Goal: Task Accomplishment & Management: Manage account settings

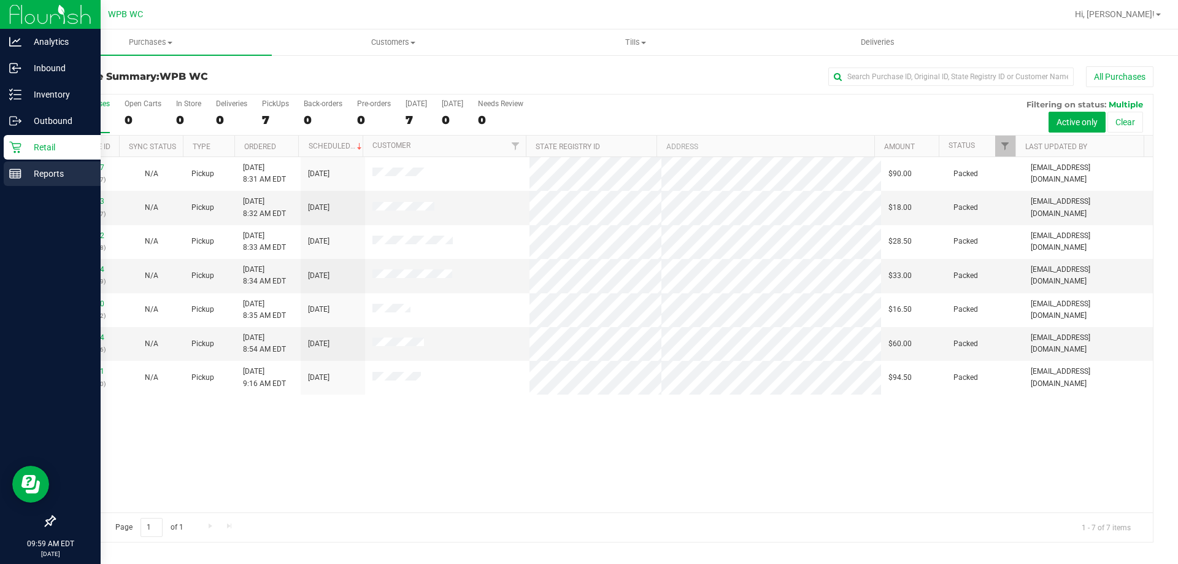
click at [28, 180] on p "Reports" at bounding box center [58, 173] width 74 height 15
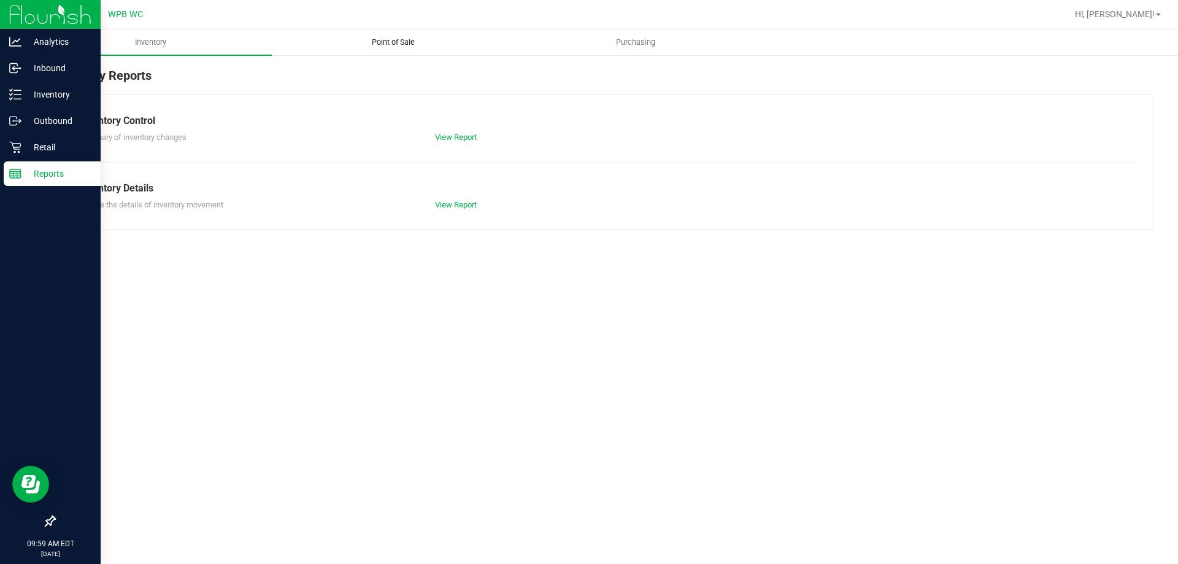
click at [399, 49] on uib-tab-heading "Point of Sale" at bounding box center [392, 42] width 241 height 25
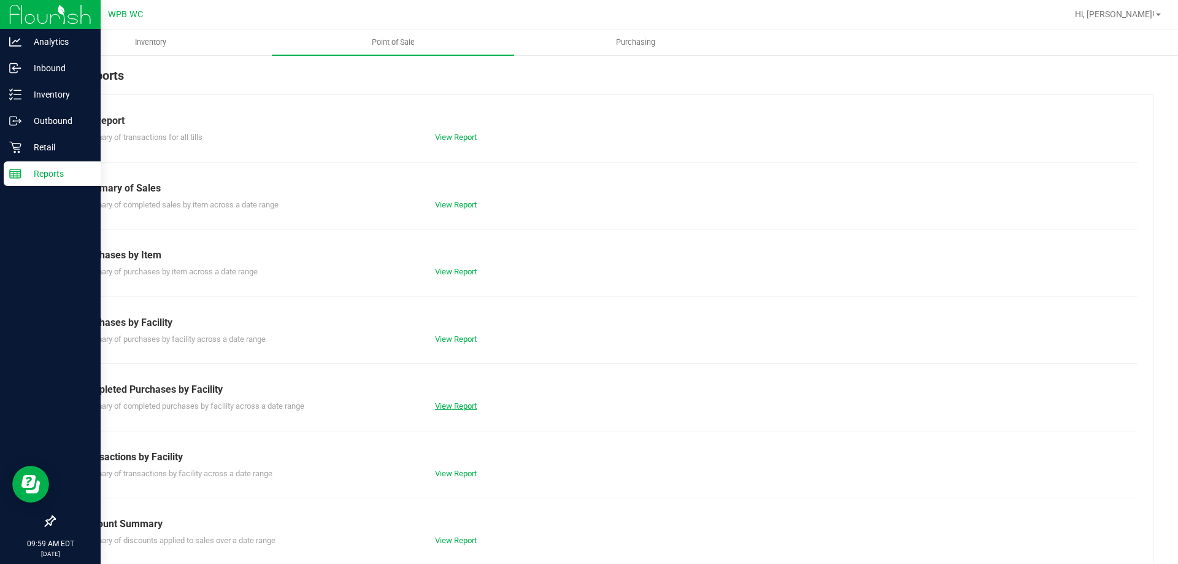
click at [449, 407] on link "View Report" at bounding box center [456, 405] width 42 height 9
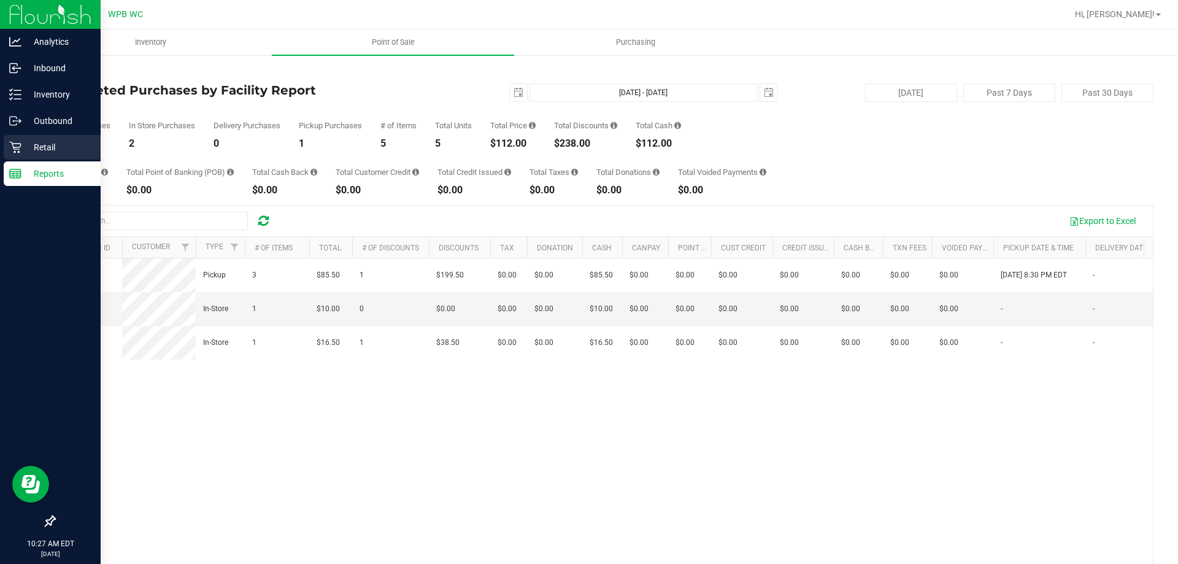
click at [44, 141] on p "Retail" at bounding box center [58, 147] width 74 height 15
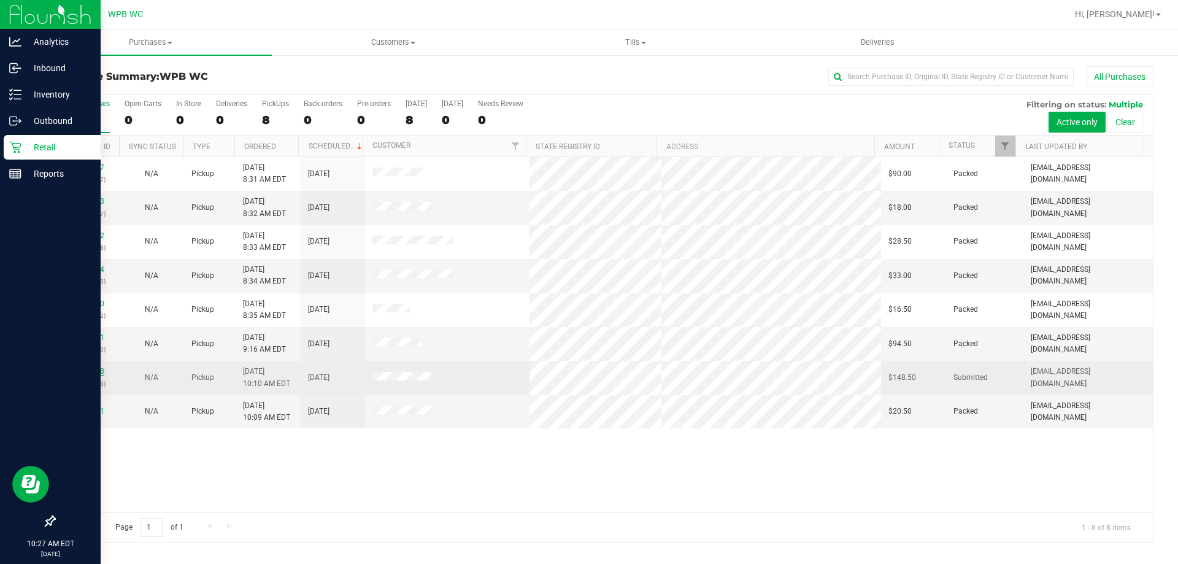
click at [87, 370] on link "11827298" at bounding box center [87, 371] width 34 height 9
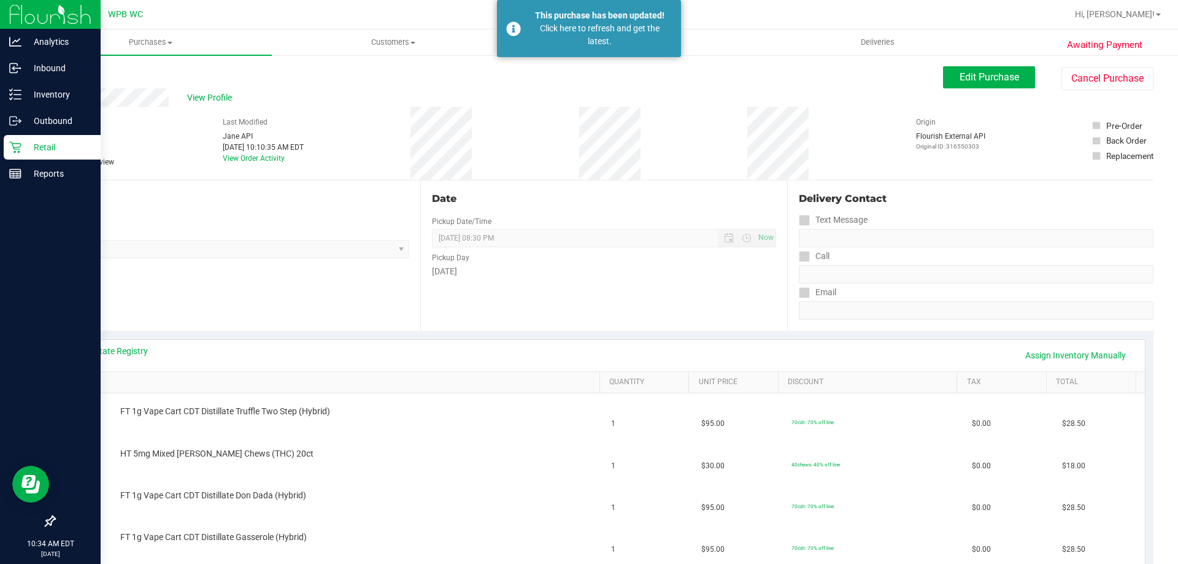
click at [35, 149] on p "Retail" at bounding box center [58, 147] width 74 height 15
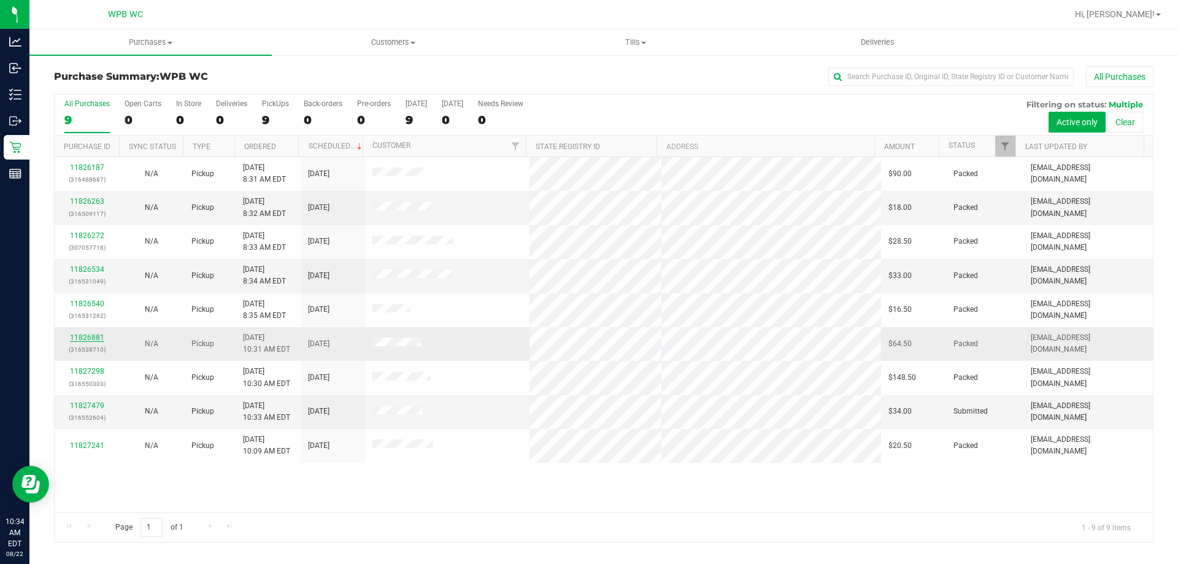
click at [75, 333] on link "11826881" at bounding box center [87, 337] width 34 height 9
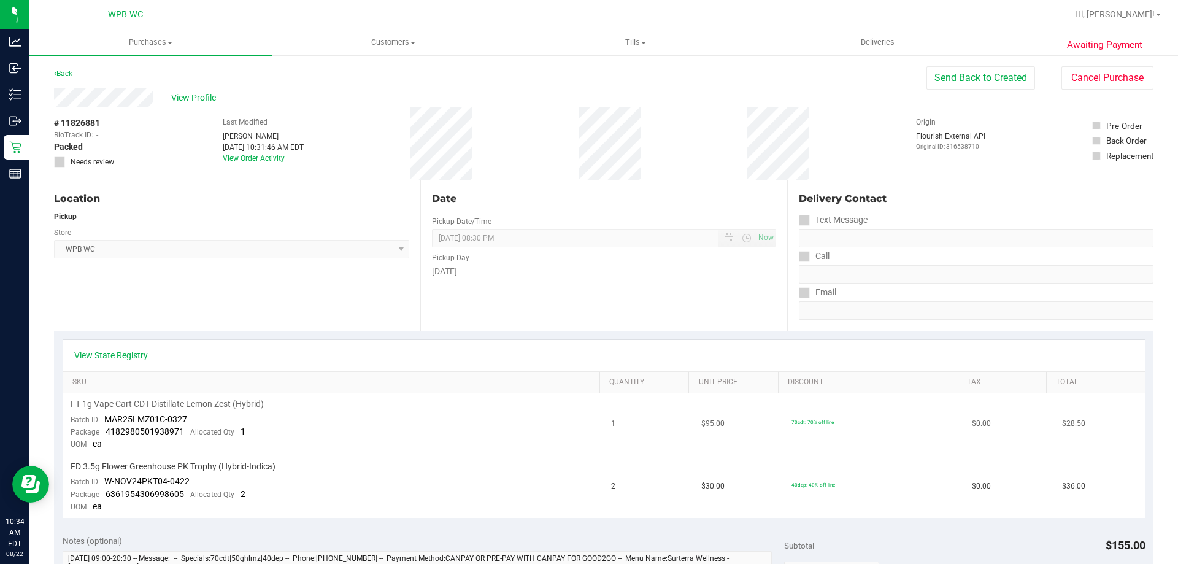
scroll to position [245, 0]
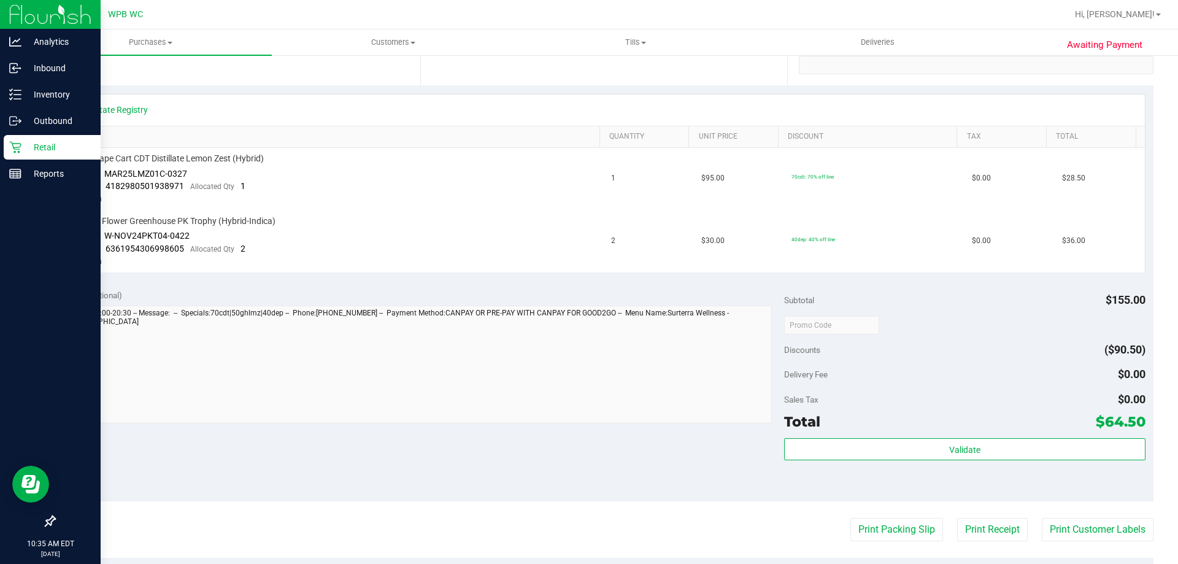
click at [40, 142] on p "Retail" at bounding box center [58, 147] width 74 height 15
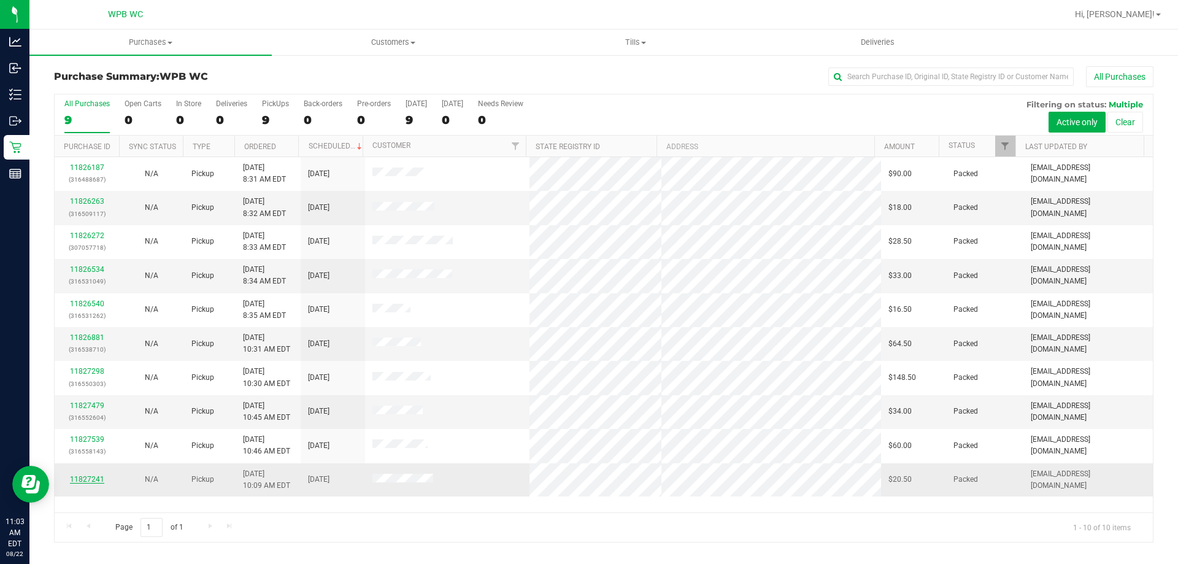
click at [90, 479] on link "11827241" at bounding box center [87, 479] width 34 height 9
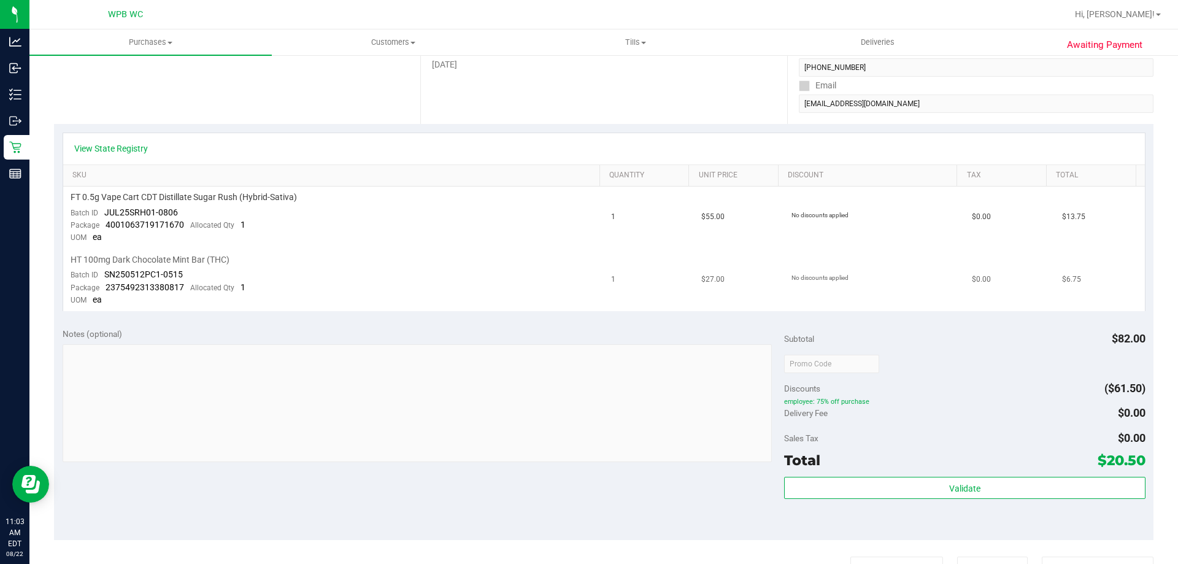
scroll to position [245, 0]
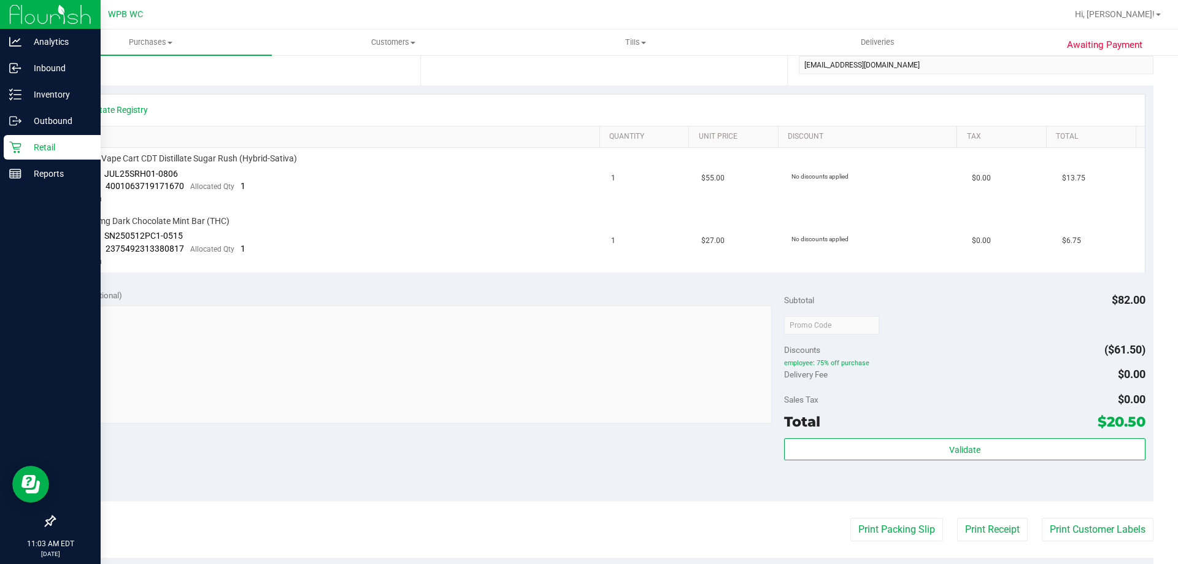
click at [20, 141] on icon at bounding box center [15, 147] width 12 height 12
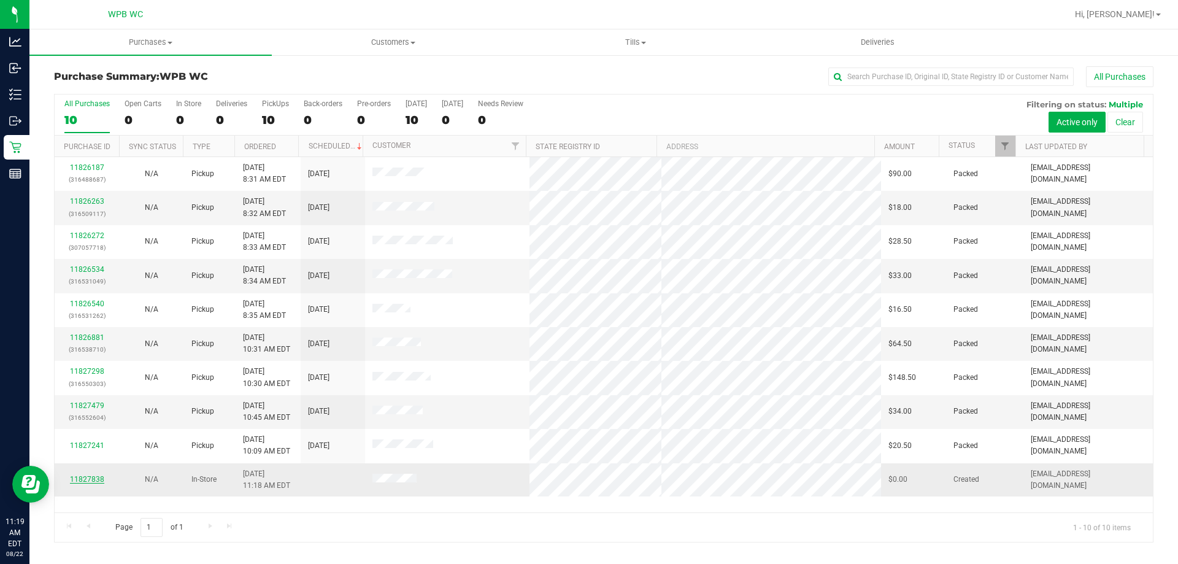
click at [88, 481] on link "11827838" at bounding box center [87, 479] width 34 height 9
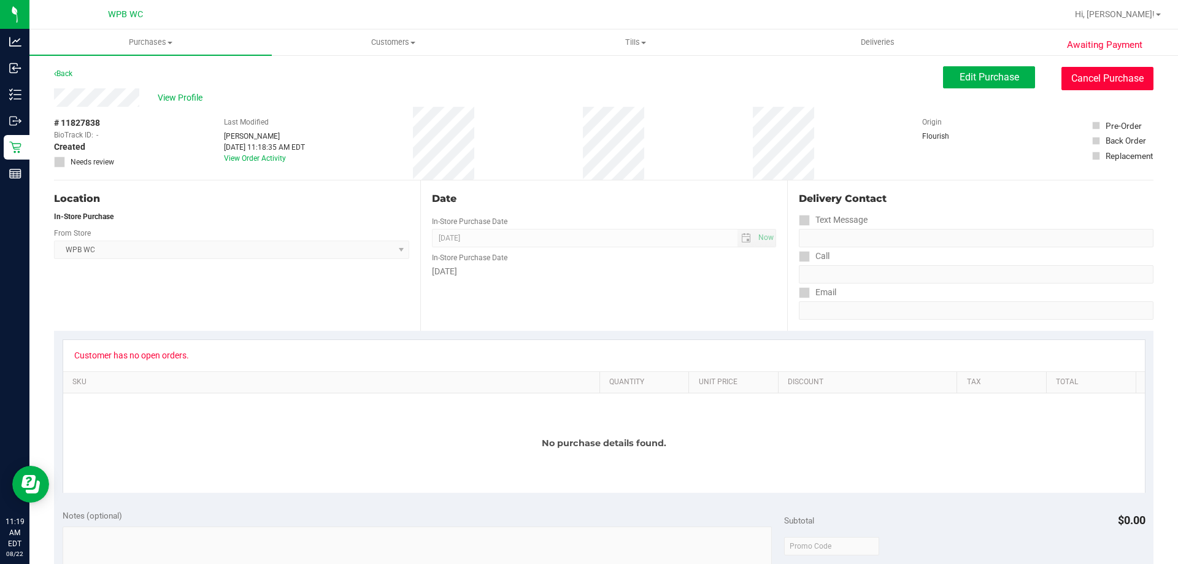
click at [1129, 70] on button "Cancel Purchase" at bounding box center [1107, 78] width 92 height 23
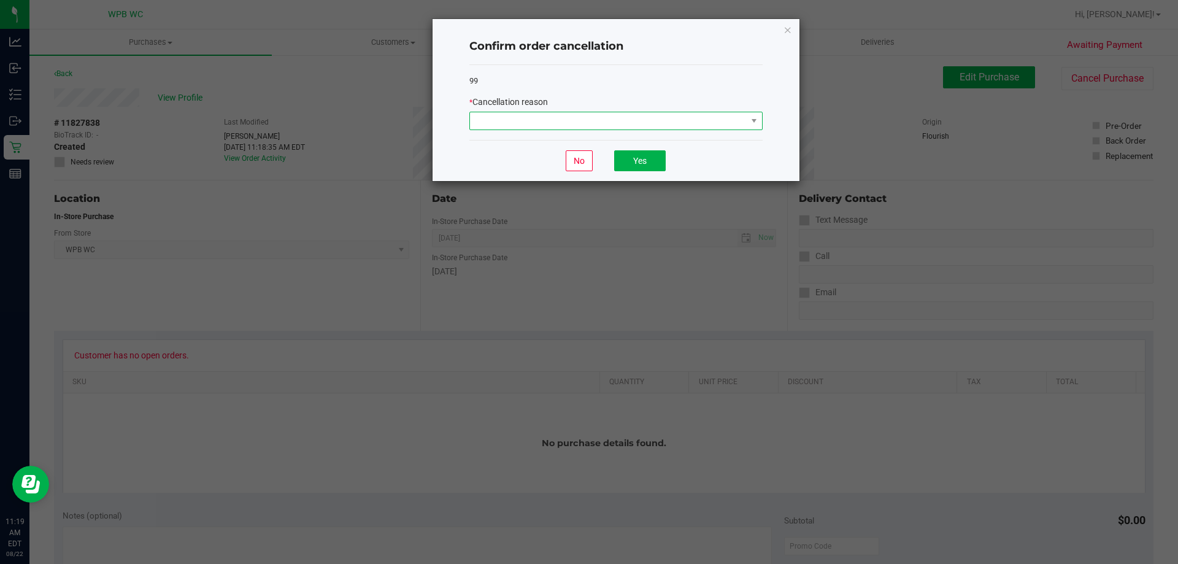
click at [604, 123] on span at bounding box center [608, 120] width 277 height 17
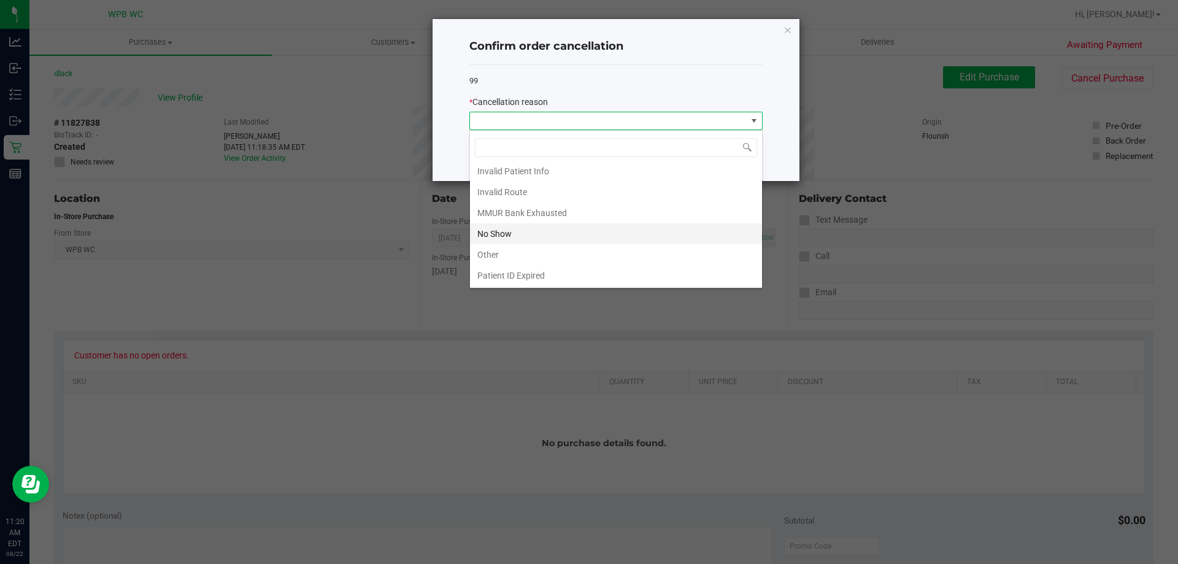
scroll to position [65, 0]
click at [533, 241] on li "Other" at bounding box center [616, 233] width 292 height 21
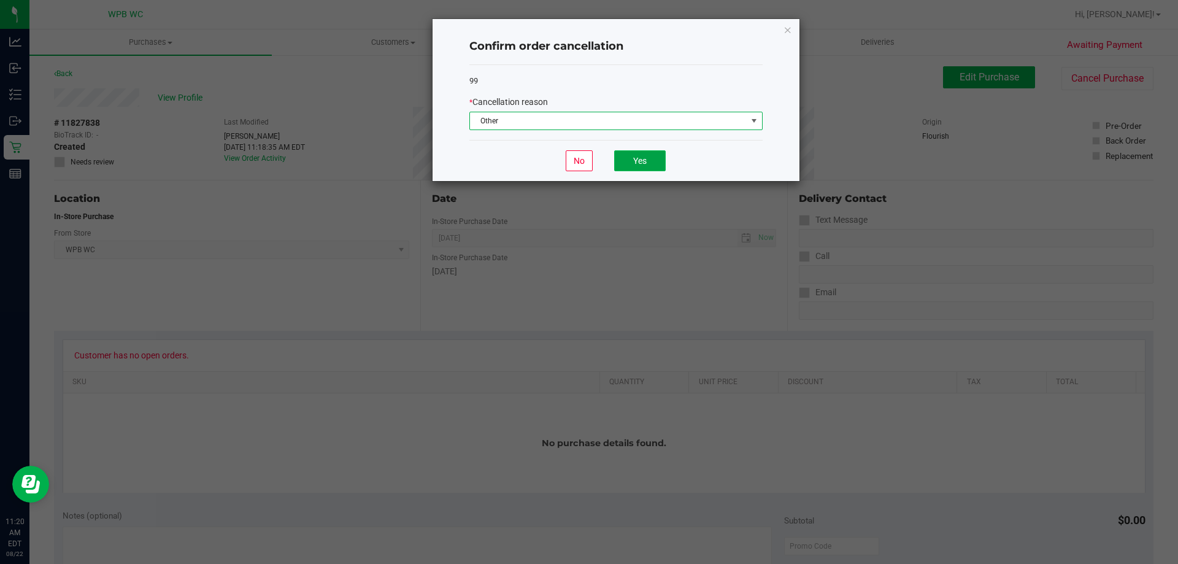
click at [641, 160] on button "Yes" at bounding box center [640, 160] width 52 height 21
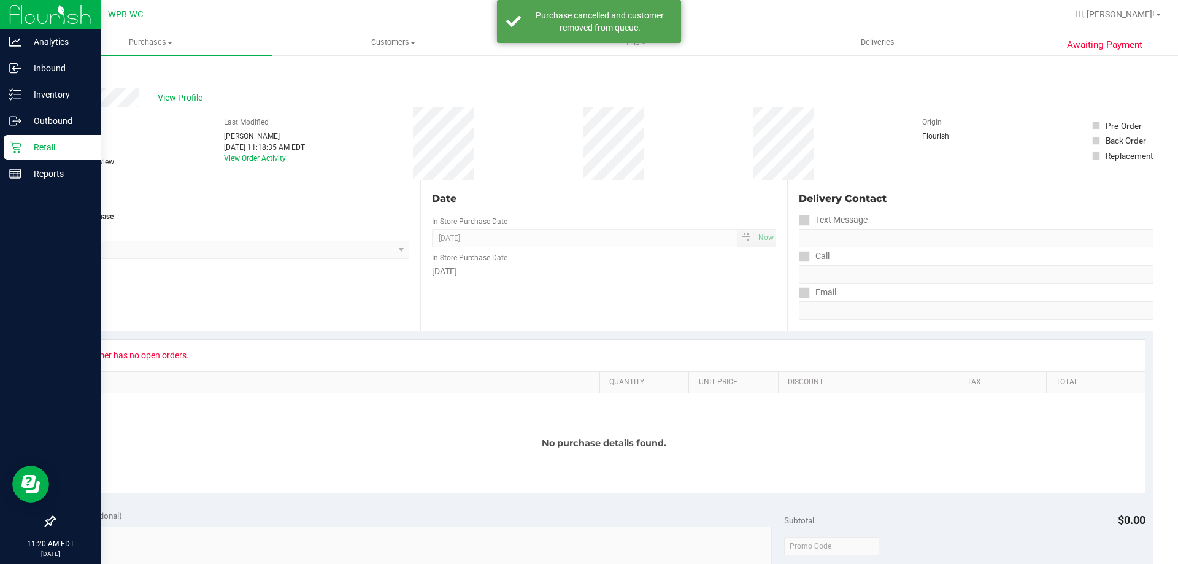
click at [40, 141] on p "Retail" at bounding box center [58, 147] width 74 height 15
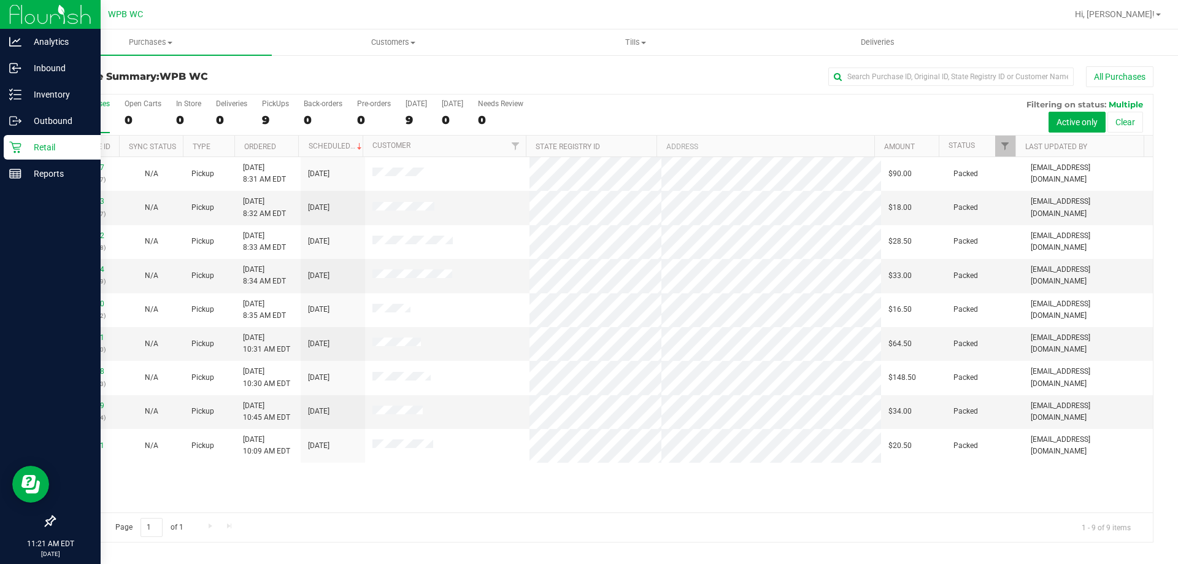
click at [40, 142] on p "Retail" at bounding box center [58, 147] width 74 height 15
click at [23, 152] on p "Retail" at bounding box center [58, 147] width 74 height 15
click at [60, 172] on p "Reports" at bounding box center [58, 173] width 74 height 15
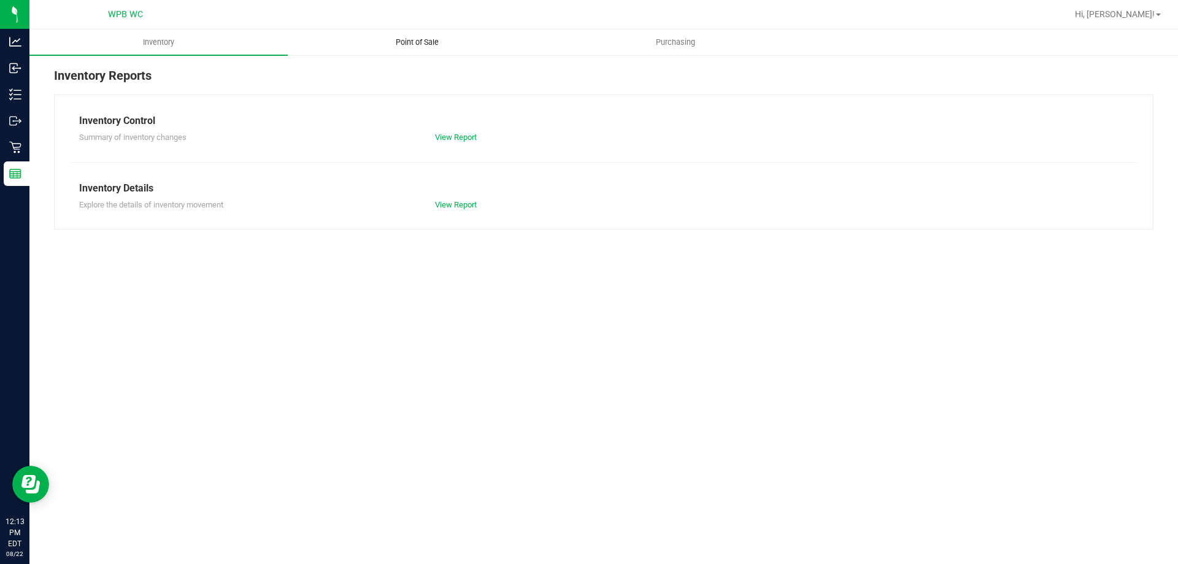
click at [380, 33] on uib-tab-heading "Point of Sale" at bounding box center [416, 42] width 257 height 25
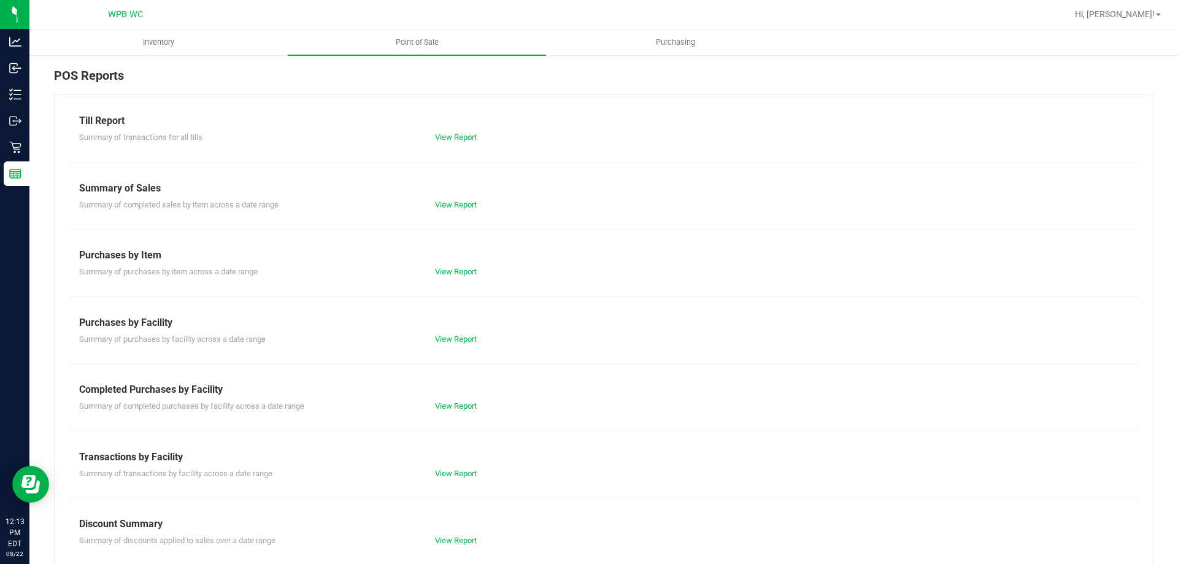
click at [455, 410] on div "View Report" at bounding box center [515, 406] width 178 height 12
click at [454, 408] on link "View Report" at bounding box center [456, 405] width 42 height 9
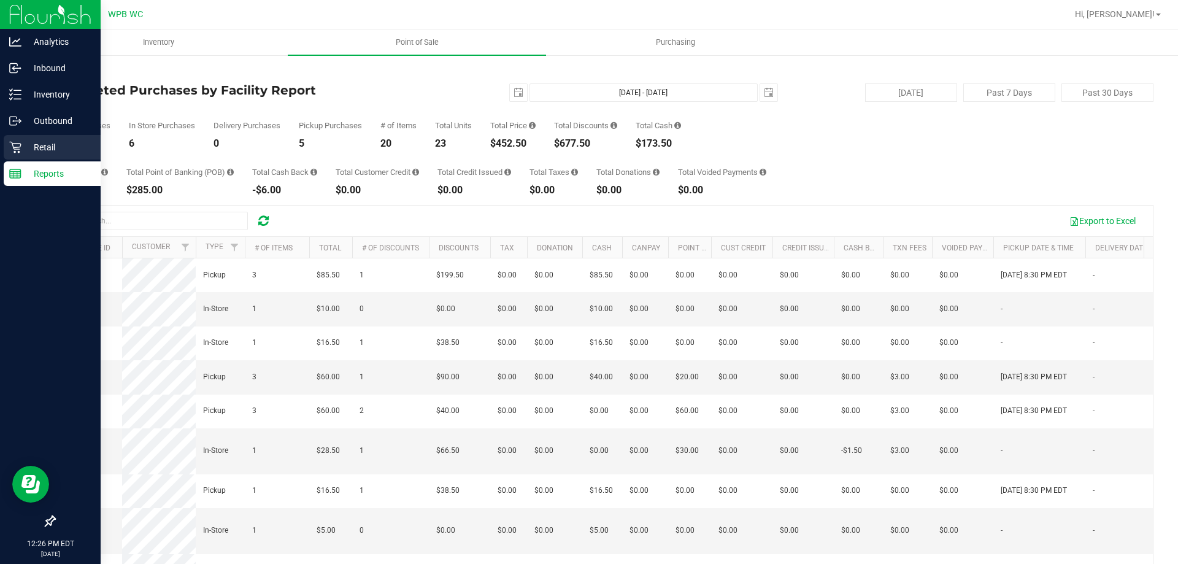
click at [63, 146] on p "Retail" at bounding box center [58, 147] width 74 height 15
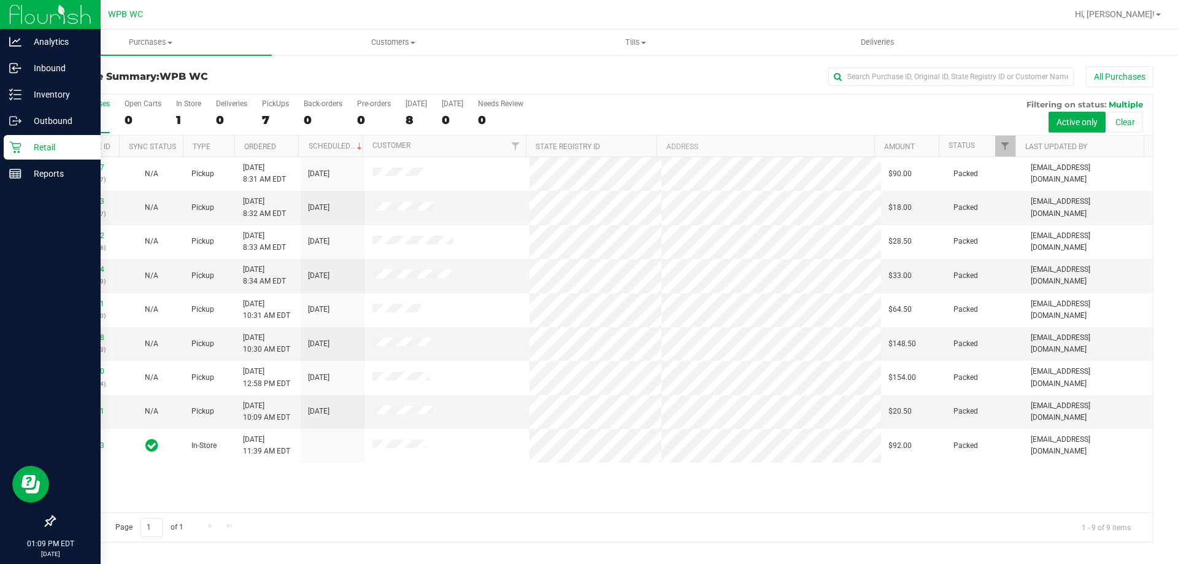
click at [23, 140] on p "Retail" at bounding box center [58, 147] width 74 height 15
click at [17, 140] on div "Retail" at bounding box center [52, 147] width 97 height 25
click at [33, 169] on p "Reports" at bounding box center [58, 173] width 74 height 15
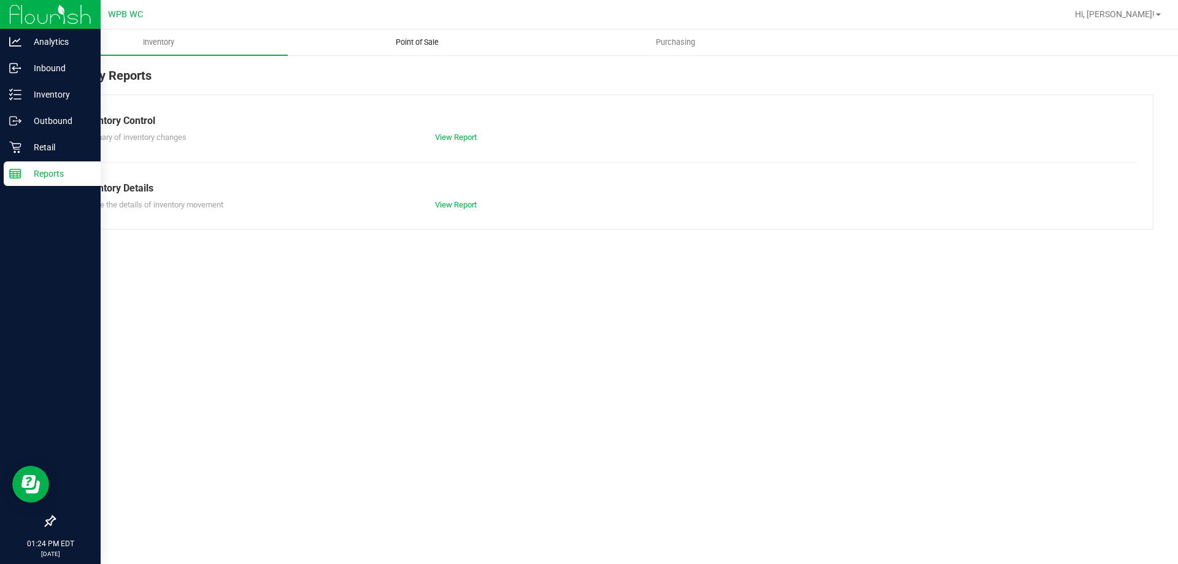
click at [426, 42] on span "Point of Sale" at bounding box center [417, 42] width 76 height 11
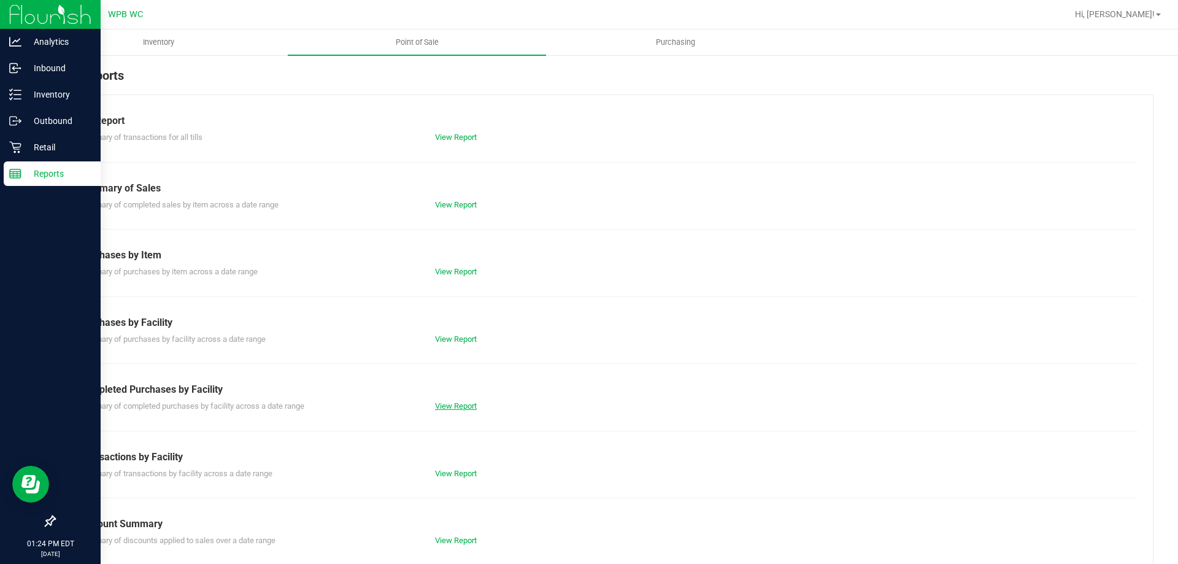
click at [468, 407] on link "View Report" at bounding box center [456, 405] width 42 height 9
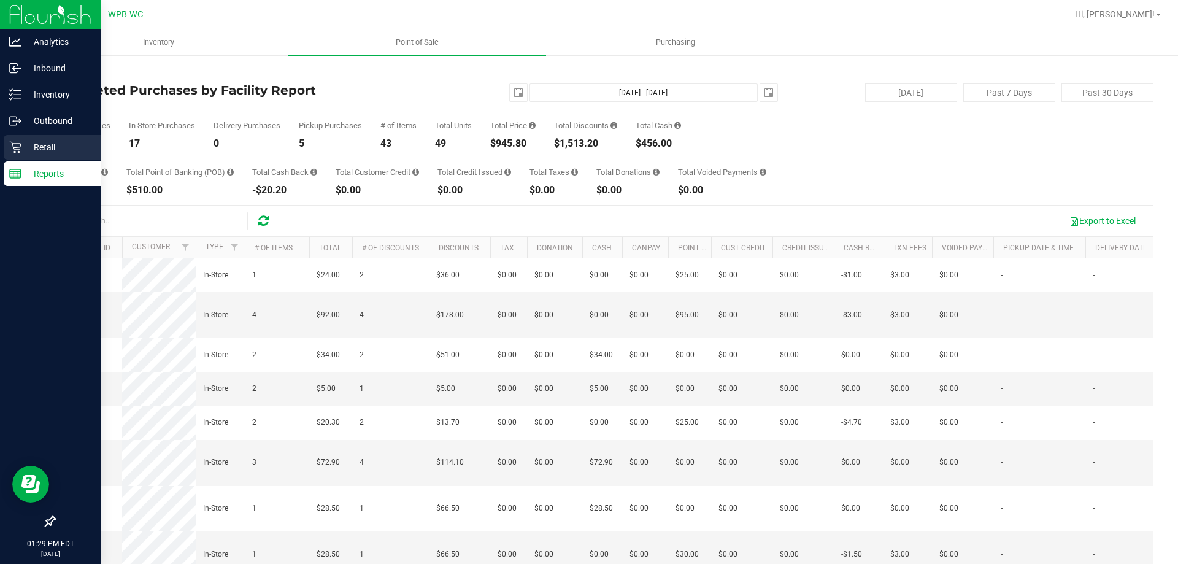
click at [20, 138] on div "Retail" at bounding box center [52, 147] width 97 height 25
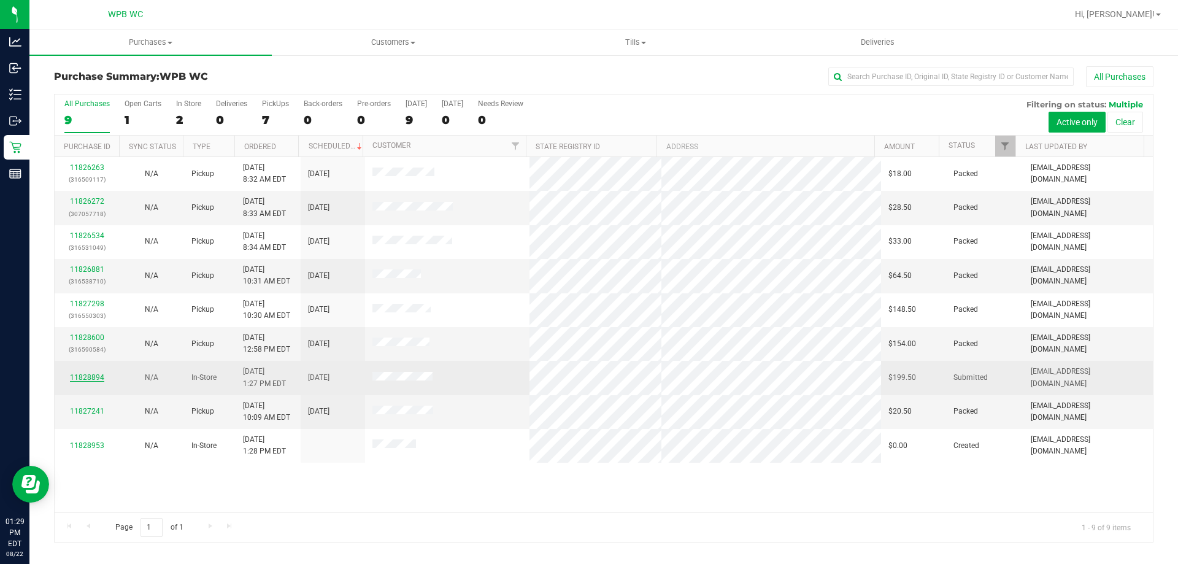
click at [77, 380] on link "11828894" at bounding box center [87, 377] width 34 height 9
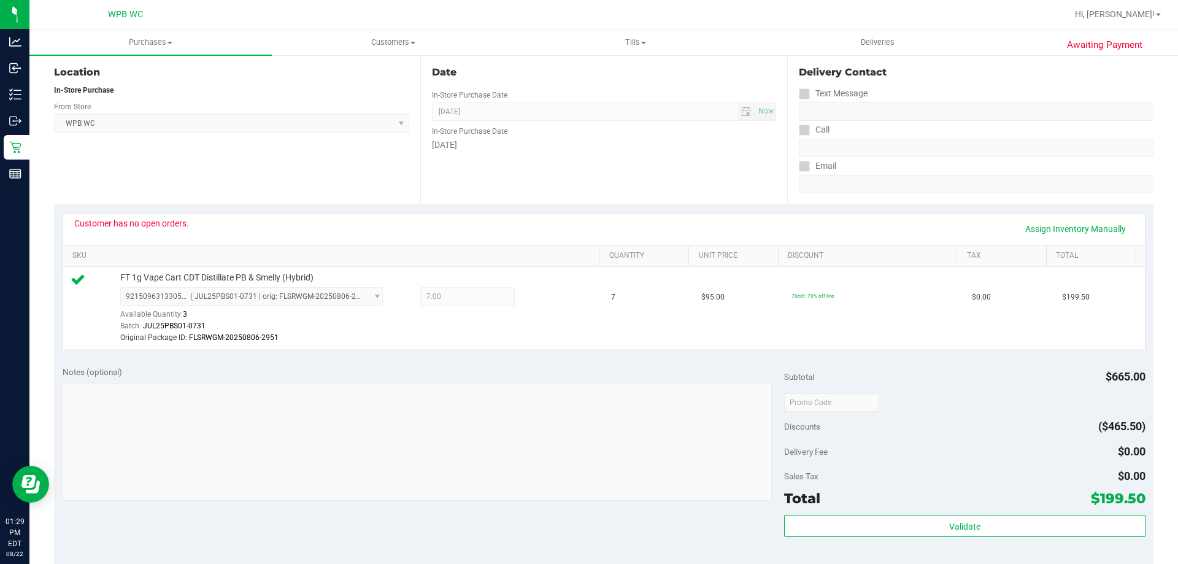
scroll to position [123, 0]
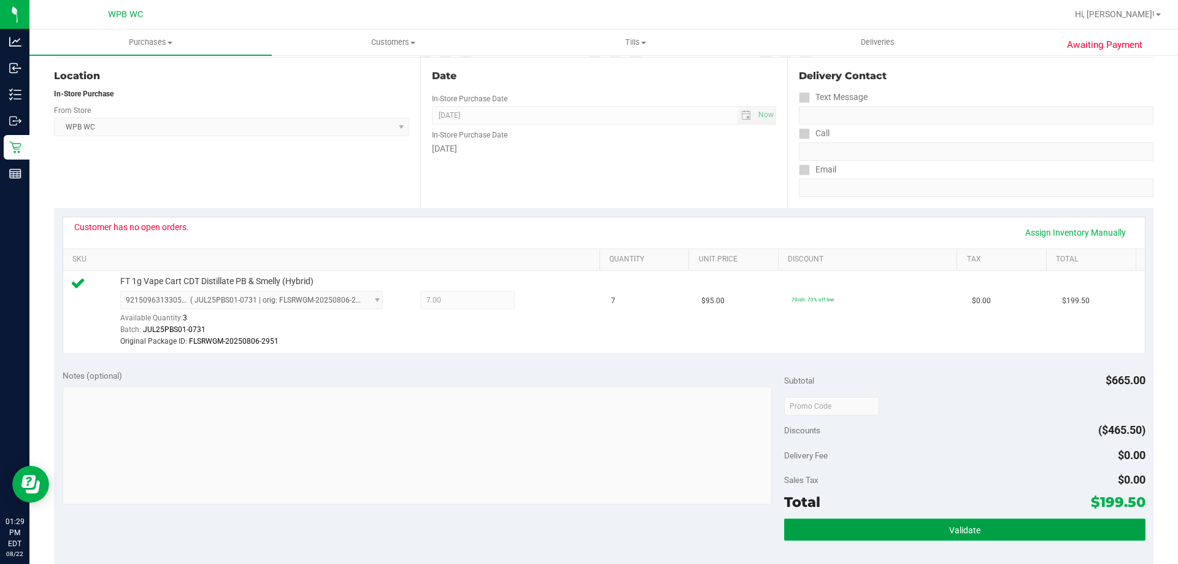
click at [814, 522] on button "Validate" at bounding box center [964, 529] width 361 height 22
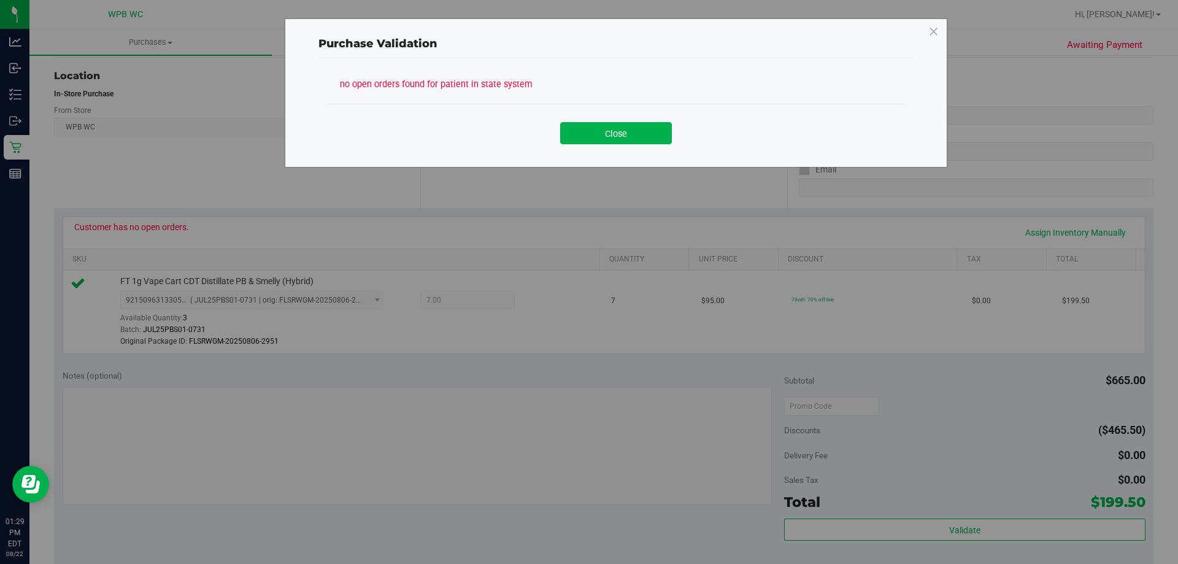
click at [596, 134] on button "Close" at bounding box center [616, 133] width 112 height 22
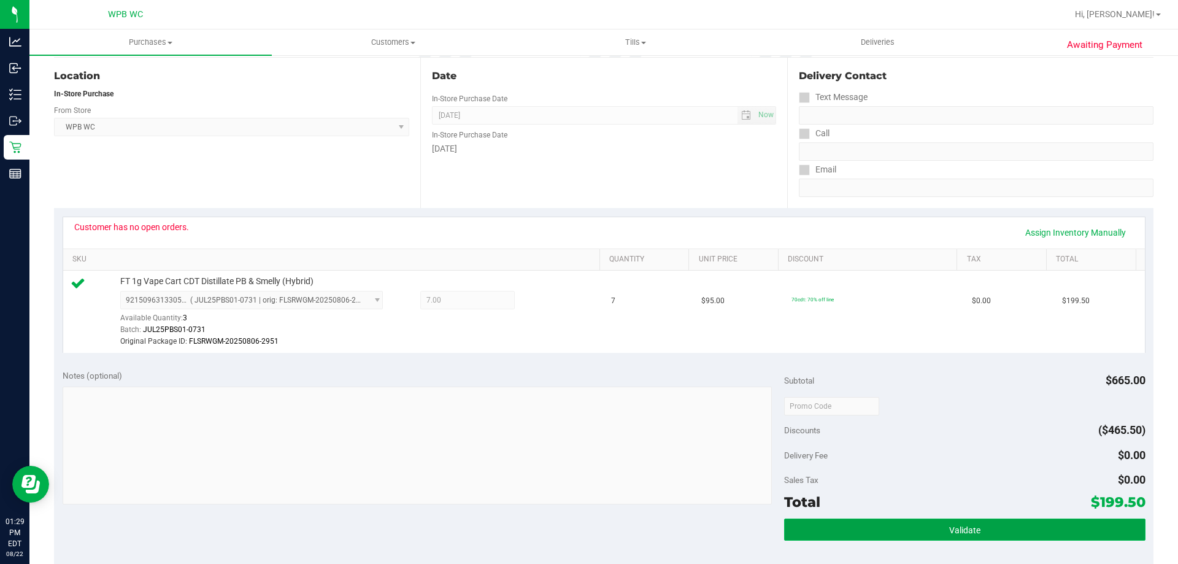
click at [847, 531] on button "Validate" at bounding box center [964, 529] width 361 height 22
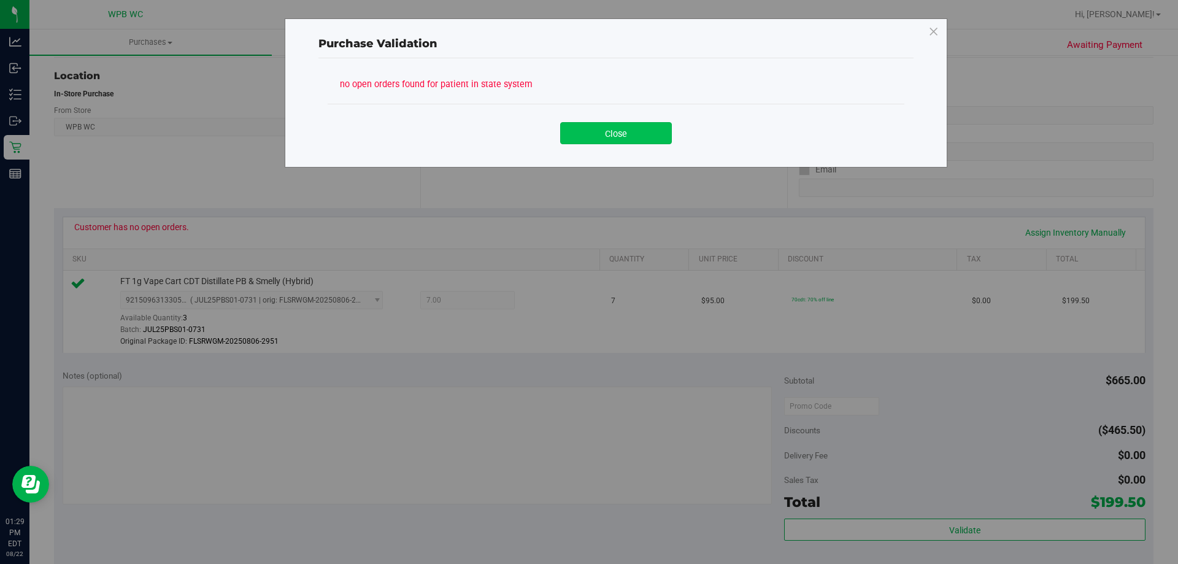
click at [631, 126] on button "Close" at bounding box center [616, 133] width 112 height 22
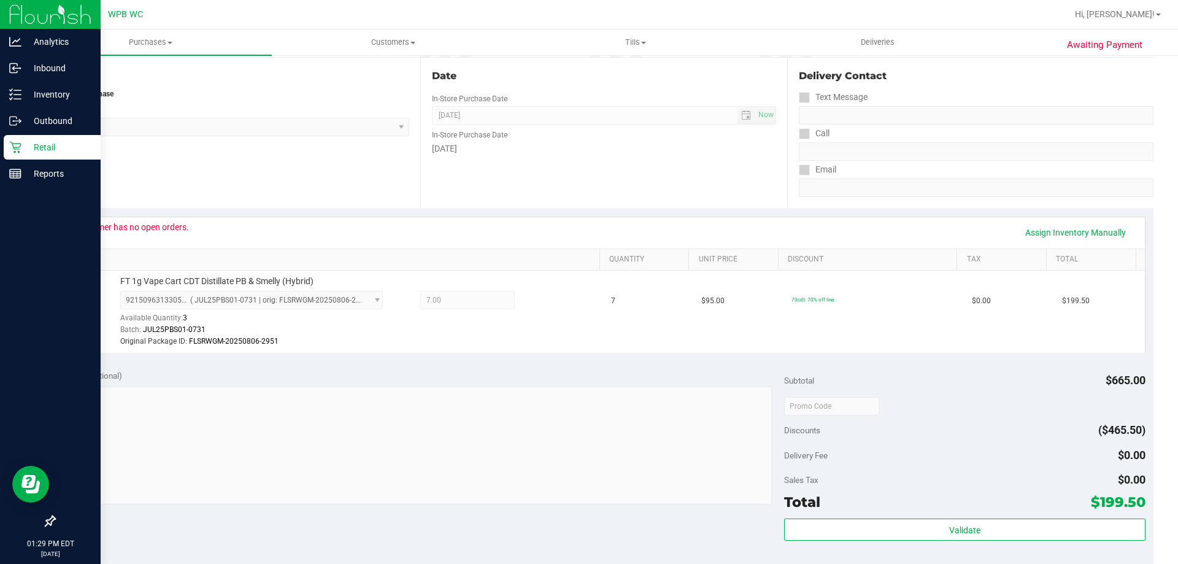
click at [19, 142] on icon at bounding box center [15, 147] width 12 height 12
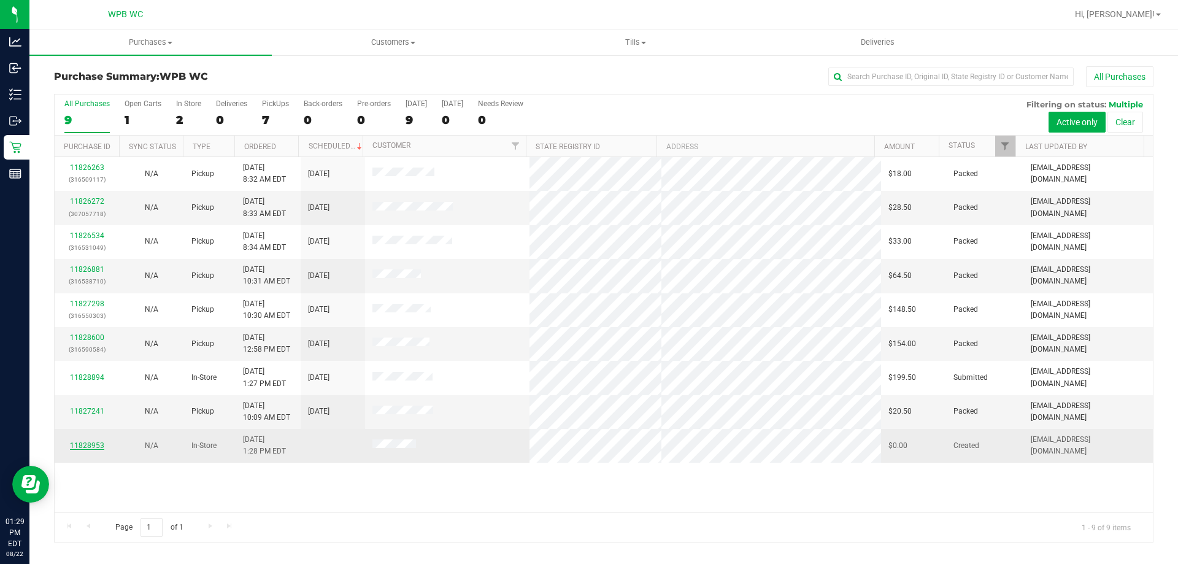
click at [97, 445] on link "11828953" at bounding box center [87, 445] width 34 height 9
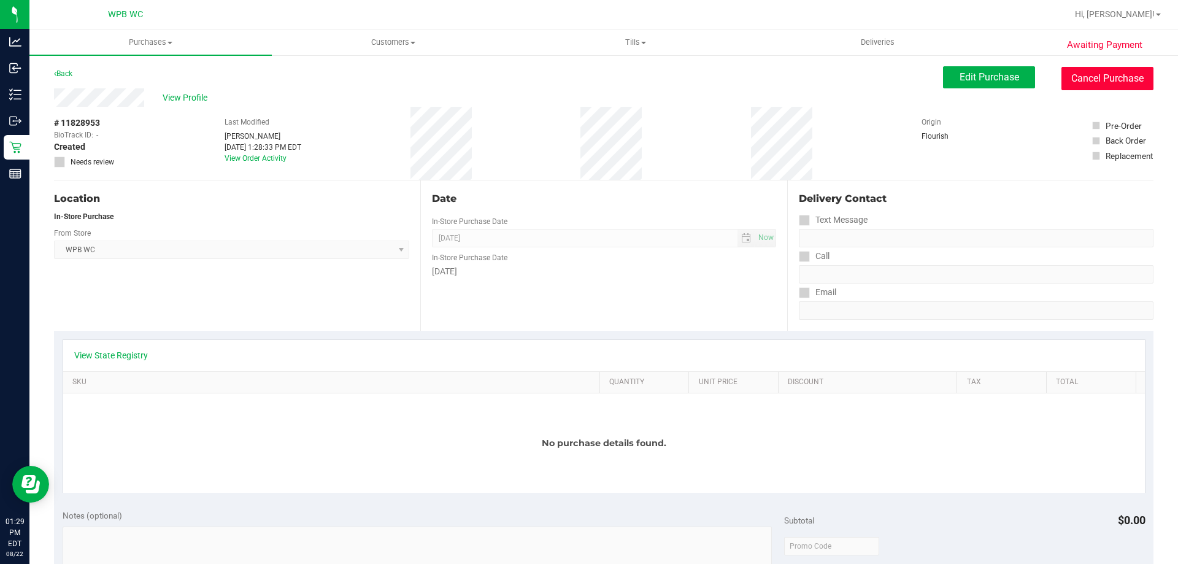
click at [1096, 88] on button "Cancel Purchase" at bounding box center [1107, 78] width 92 height 23
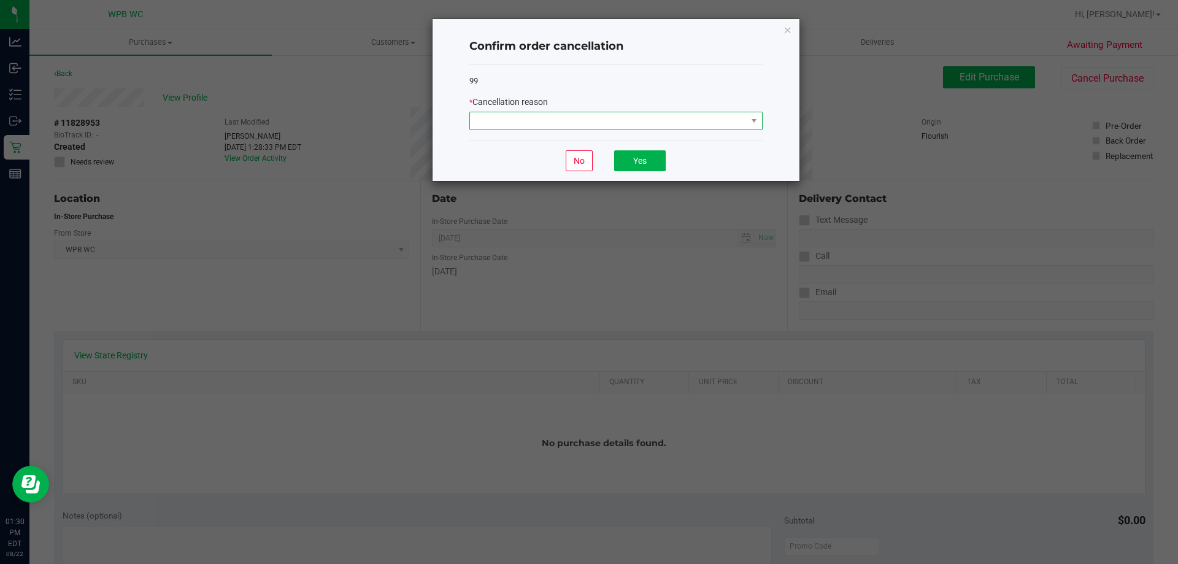
click at [576, 117] on span at bounding box center [608, 120] width 277 height 17
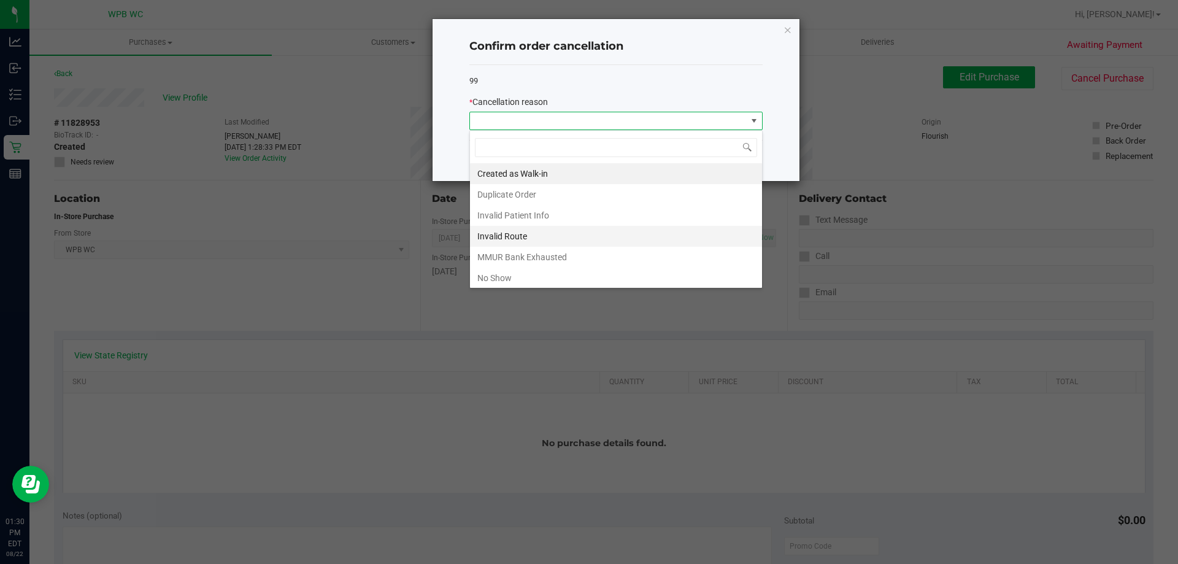
scroll to position [61, 0]
click at [519, 229] on li "Other" at bounding box center [616, 237] width 292 height 21
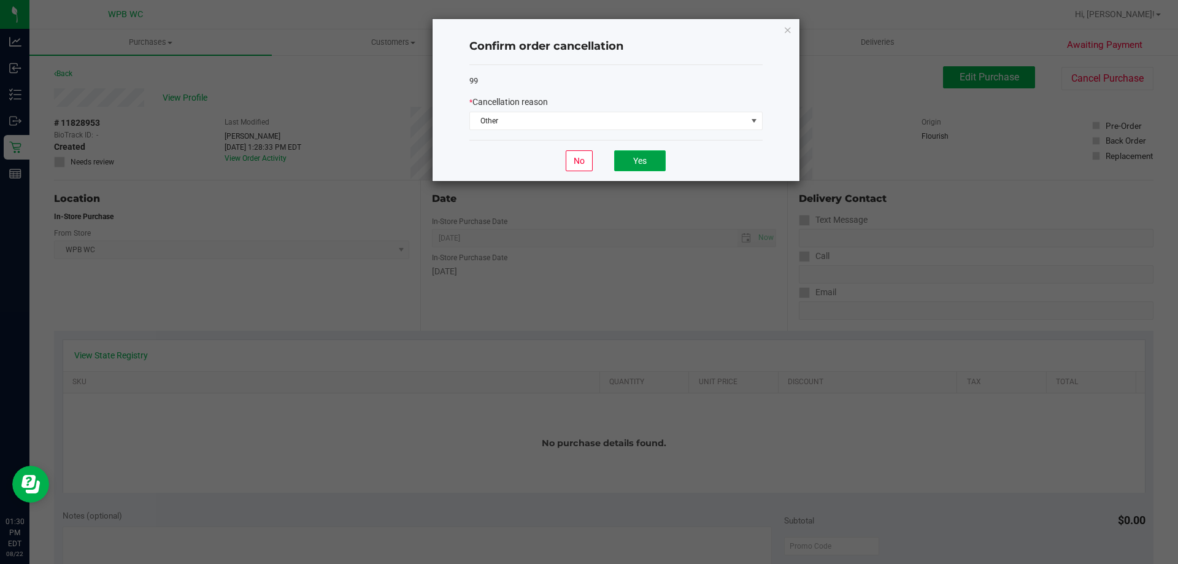
click at [628, 164] on button "Yes" at bounding box center [640, 160] width 52 height 21
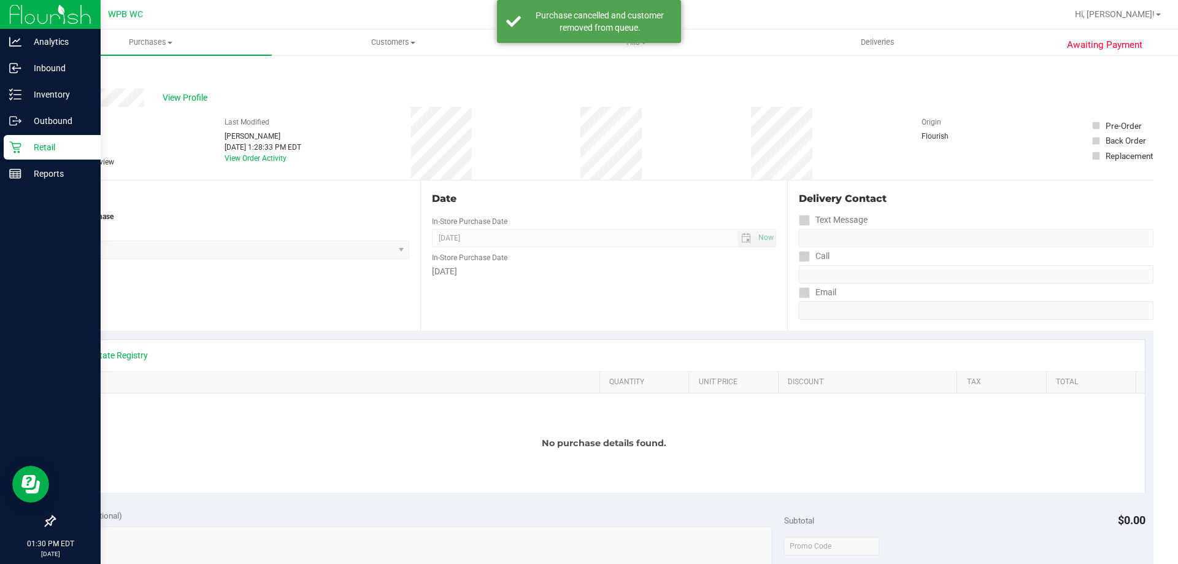
click at [36, 148] on p "Retail" at bounding box center [58, 147] width 74 height 15
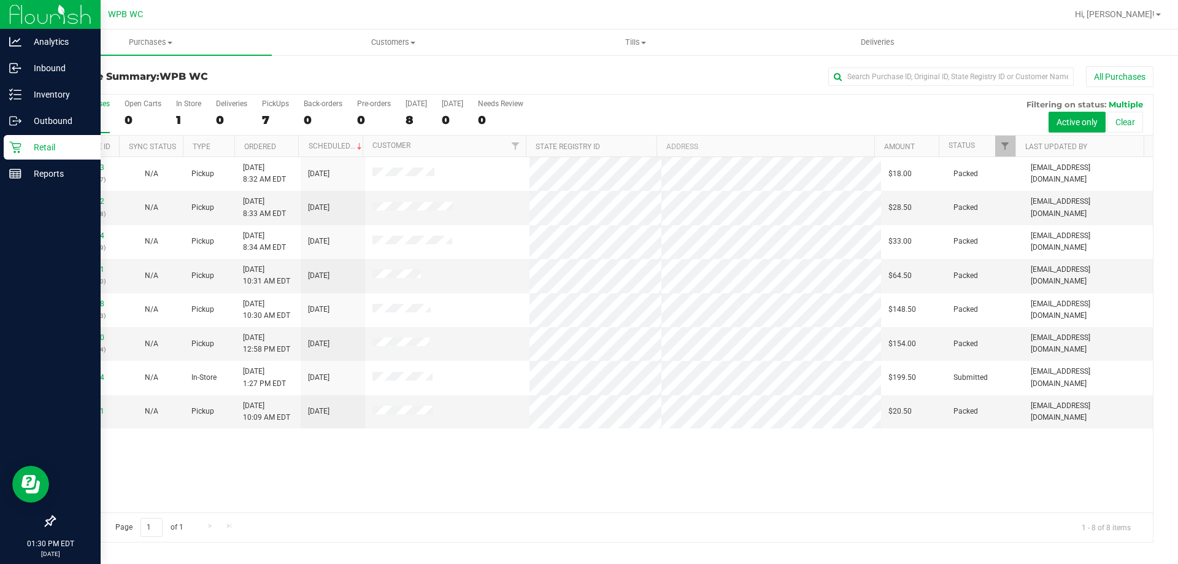
click at [56, 142] on p "Retail" at bounding box center [58, 147] width 74 height 15
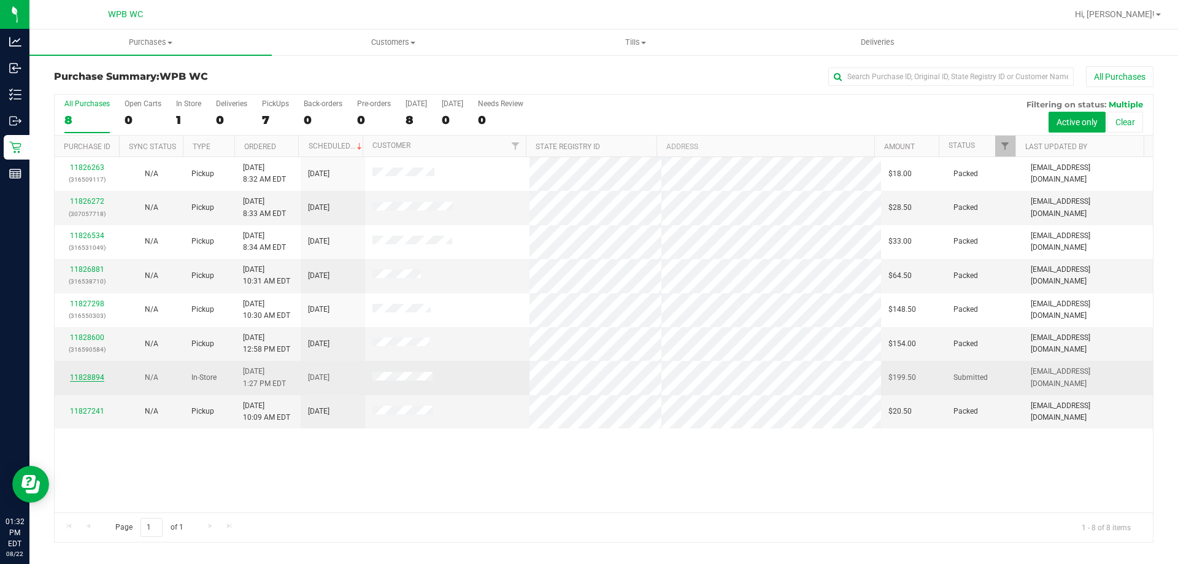
click at [102, 376] on link "11828894" at bounding box center [87, 377] width 34 height 9
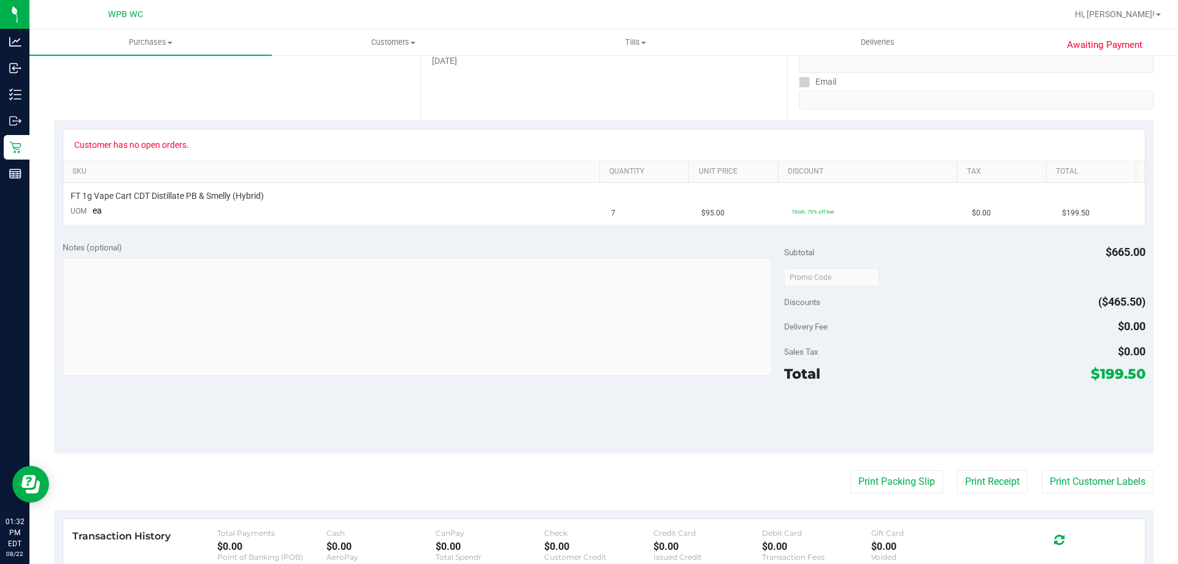
scroll to position [61, 0]
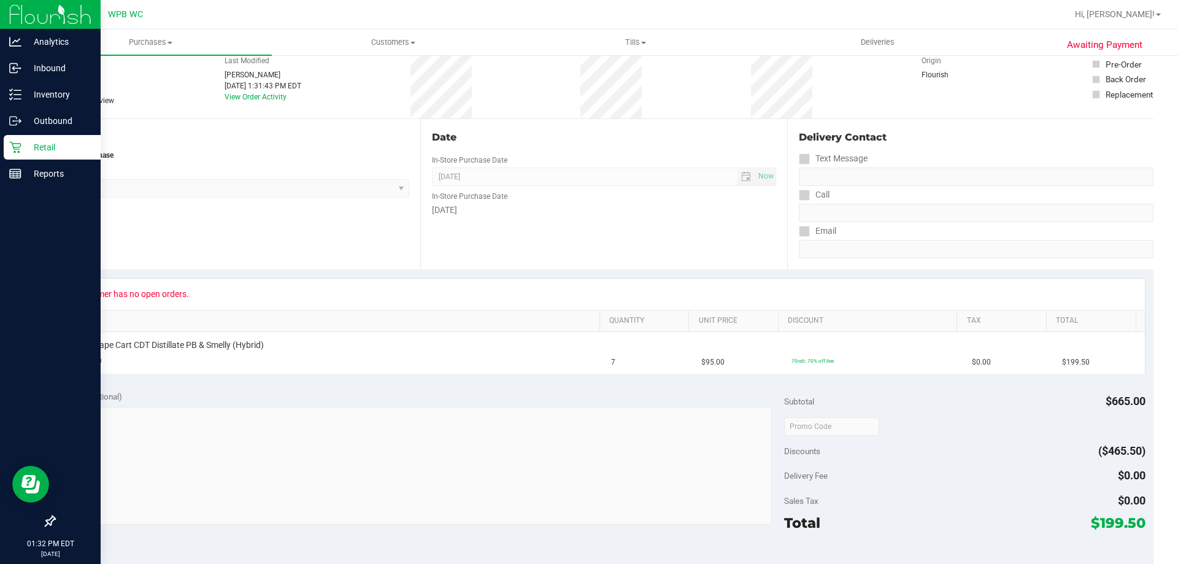
click at [25, 145] on p "Retail" at bounding box center [58, 147] width 74 height 15
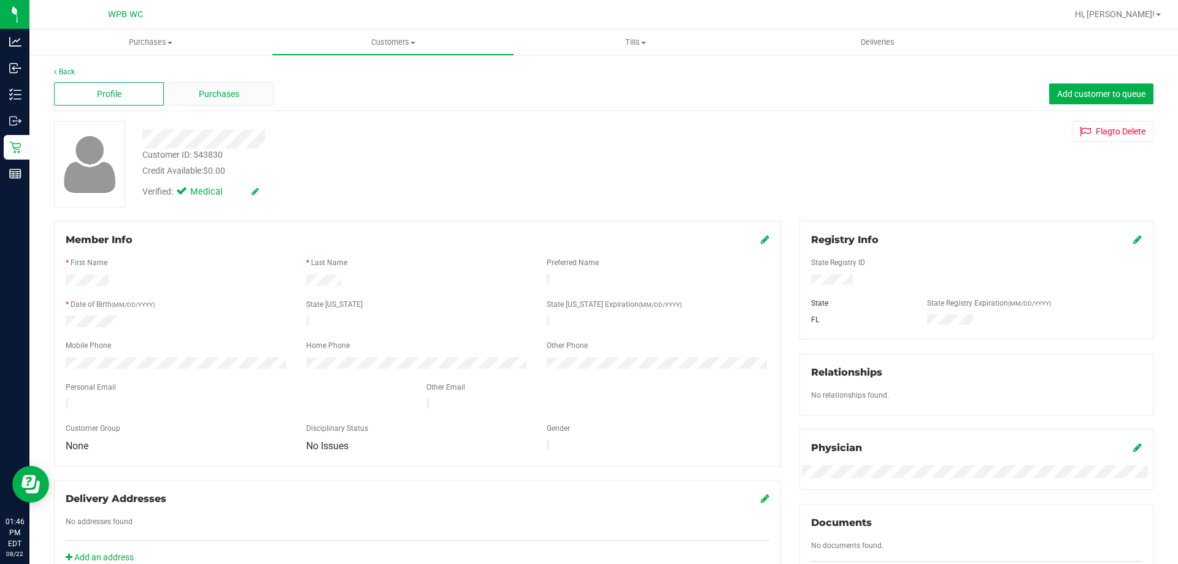
click at [218, 99] on span "Purchases" at bounding box center [219, 94] width 40 height 13
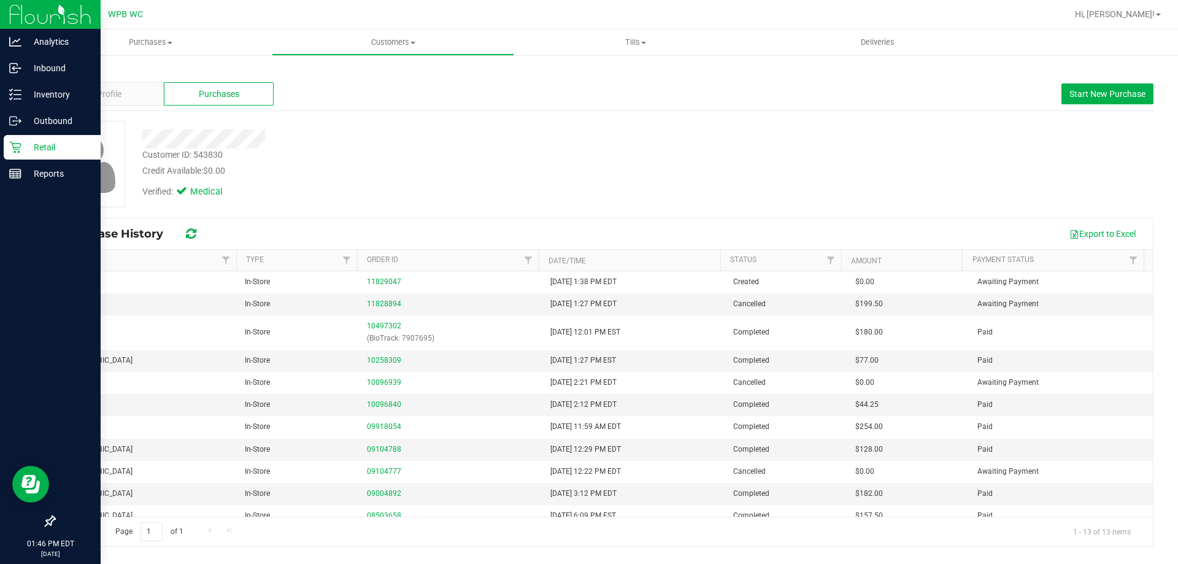
click at [20, 143] on icon at bounding box center [15, 147] width 12 height 12
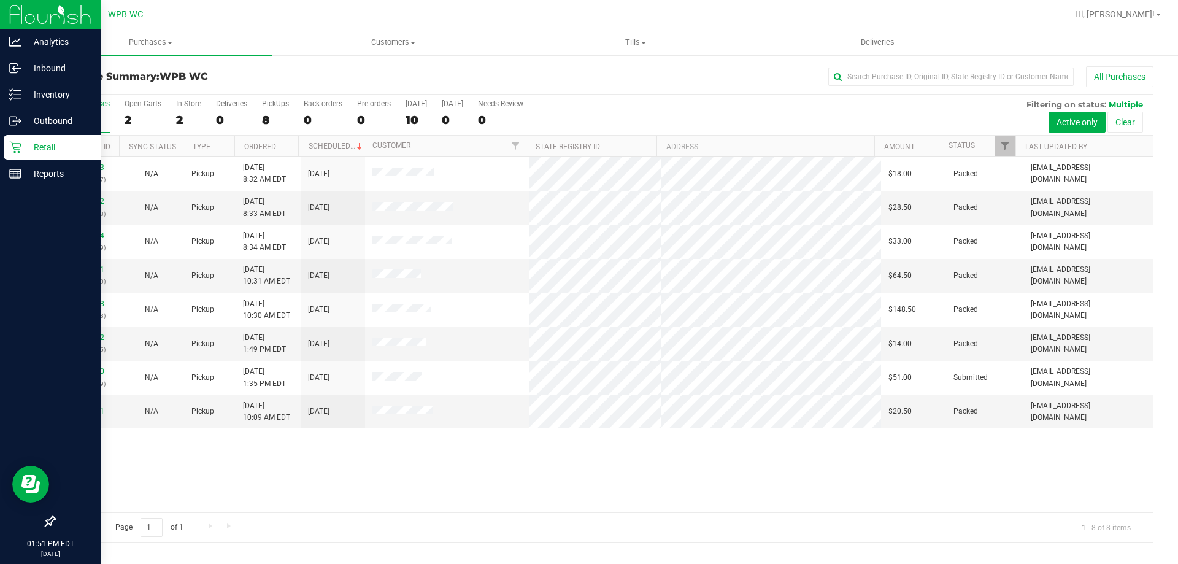
click at [46, 147] on p "Retail" at bounding box center [58, 147] width 74 height 15
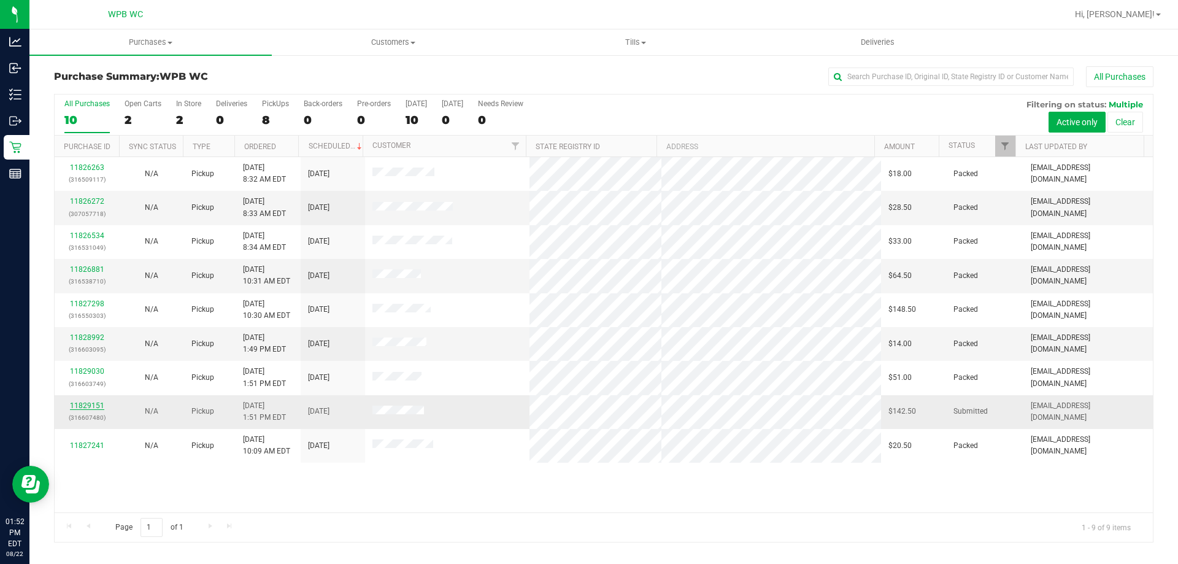
click at [87, 407] on link "11829151" at bounding box center [87, 405] width 34 height 9
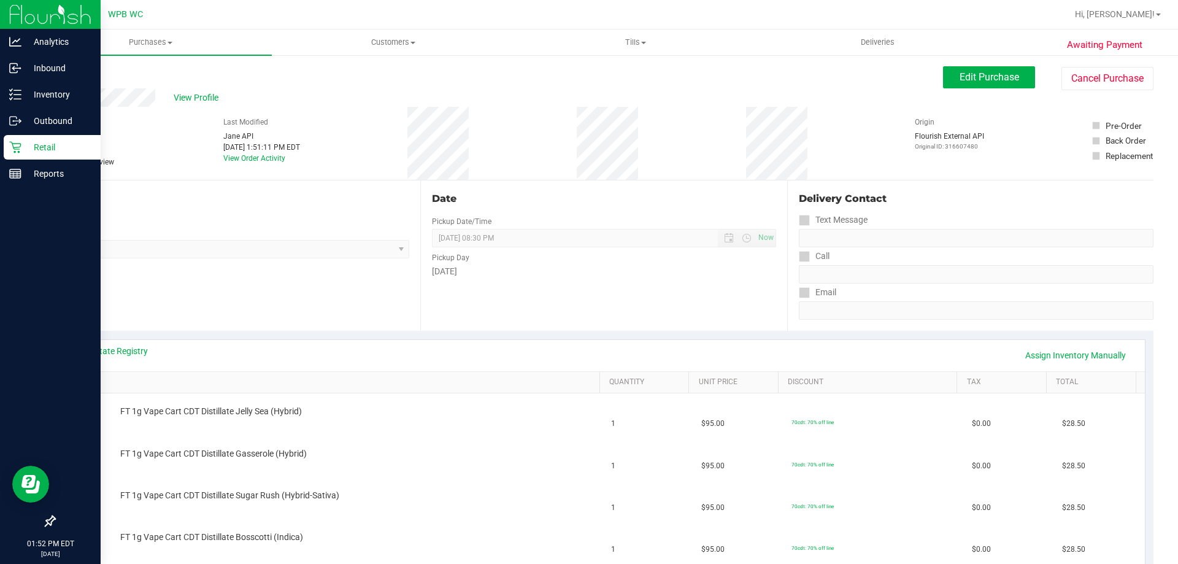
click at [43, 152] on p "Retail" at bounding box center [58, 147] width 74 height 15
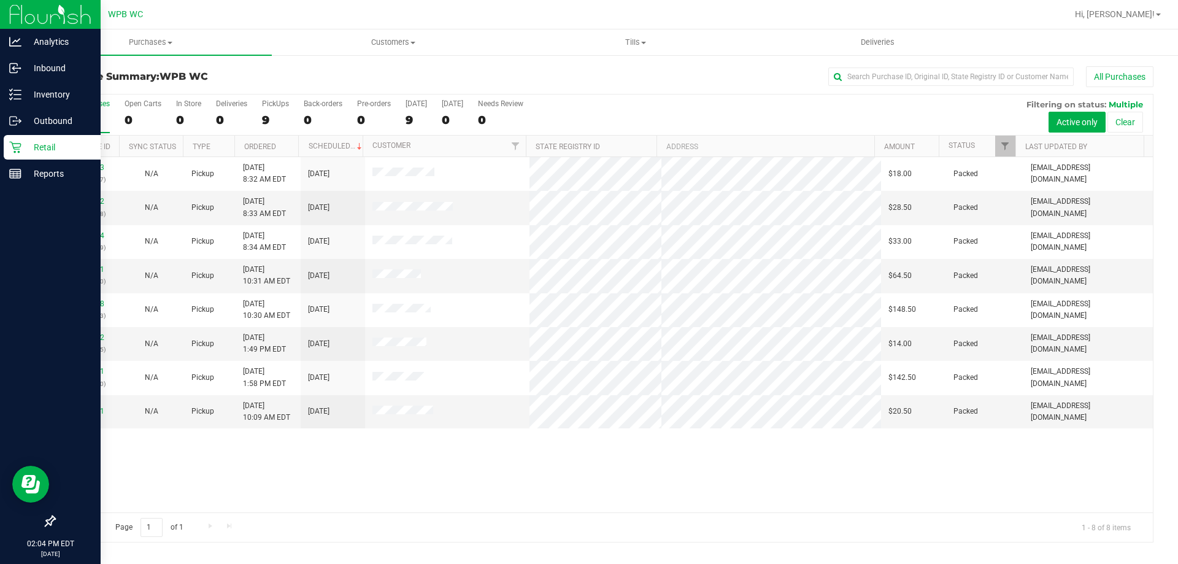
click at [27, 142] on p "Retail" at bounding box center [58, 147] width 74 height 15
click at [17, 155] on div "Retail" at bounding box center [52, 147] width 97 height 25
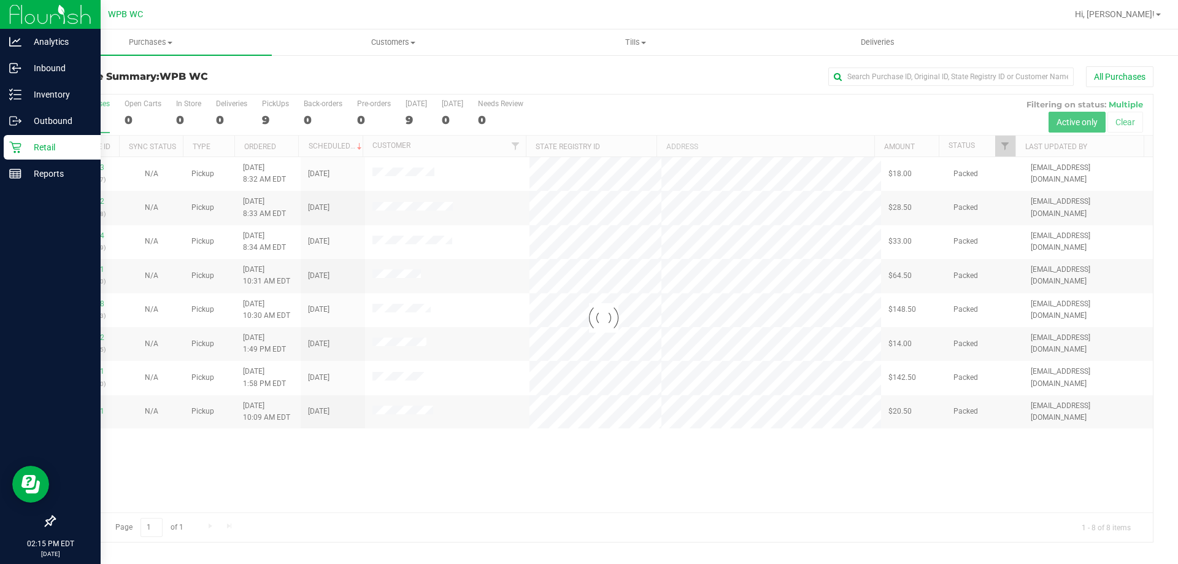
click at [18, 143] on icon at bounding box center [15, 147] width 12 height 12
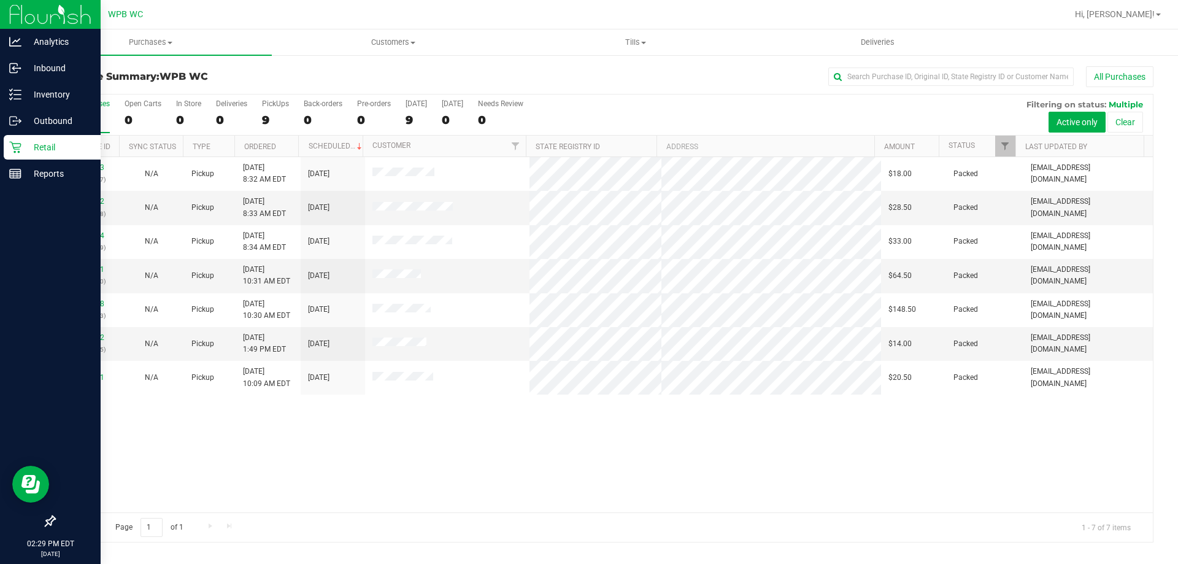
click at [46, 144] on p "Retail" at bounding box center [58, 147] width 74 height 15
